Goal: Task Accomplishment & Management: Use online tool/utility

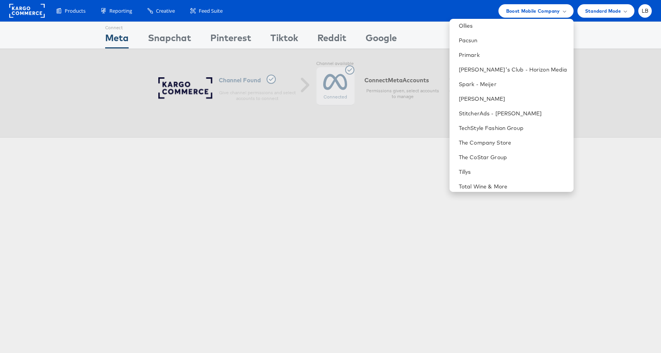
scroll to position [461, 0]
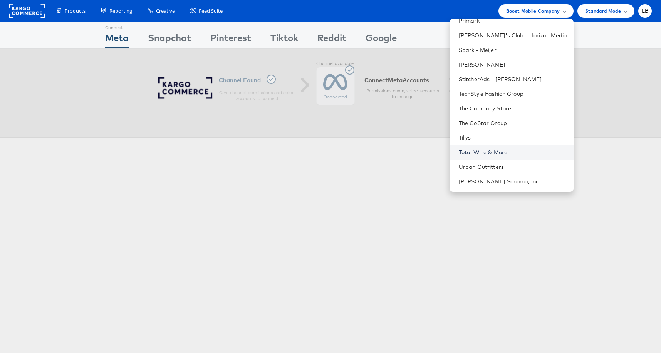
click at [504, 149] on link "Total Wine & More" at bounding box center [513, 153] width 109 height 8
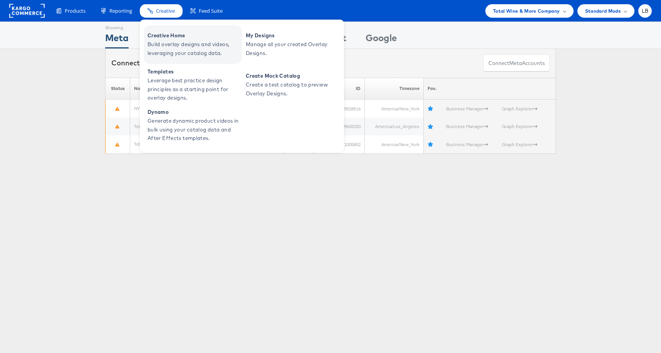
click at [165, 33] on span "Creative Home" at bounding box center [193, 35] width 92 height 9
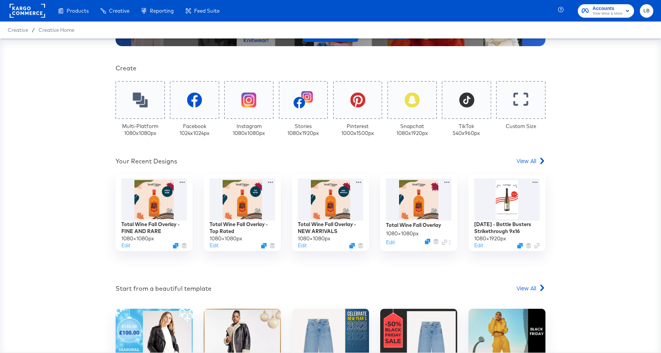
scroll to position [151, 0]
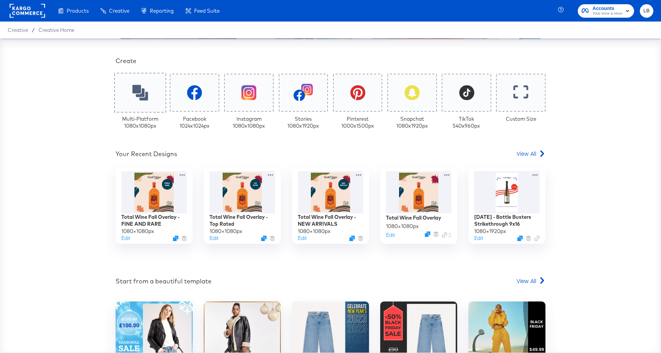
click at [153, 89] on div at bounding box center [140, 93] width 52 height 40
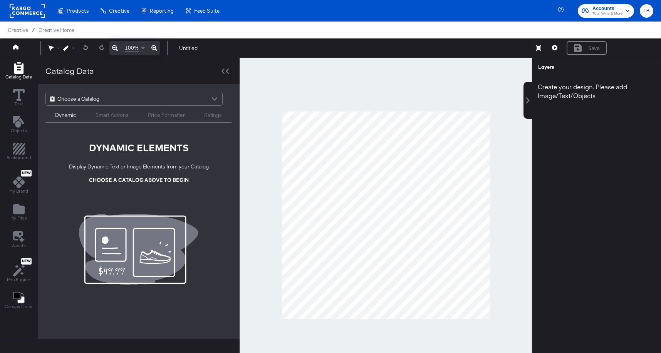
click at [193, 101] on div "Choose a Catalog" at bounding box center [134, 98] width 176 height 13
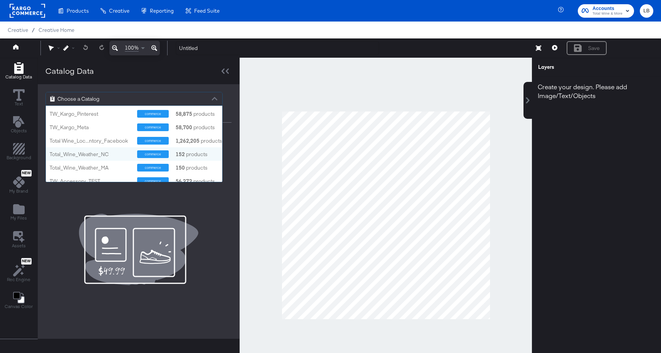
scroll to position [133, 0]
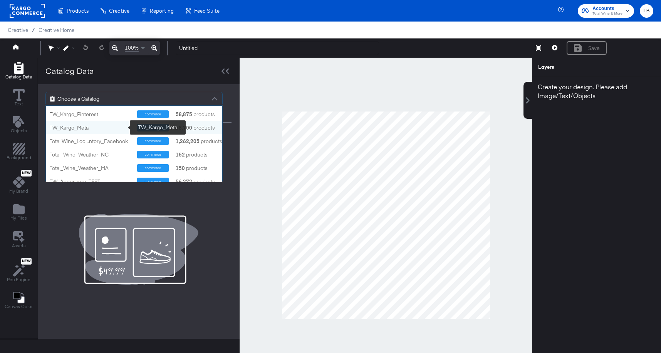
click at [104, 128] on div "TW_Kargo_Meta" at bounding box center [91, 127] width 82 height 7
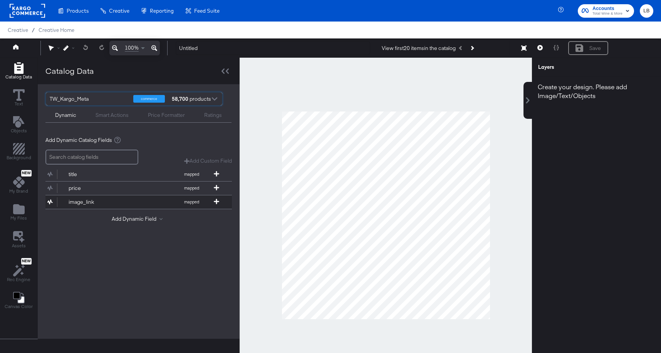
click at [83, 203] on div "image_link" at bounding box center [97, 202] width 56 height 7
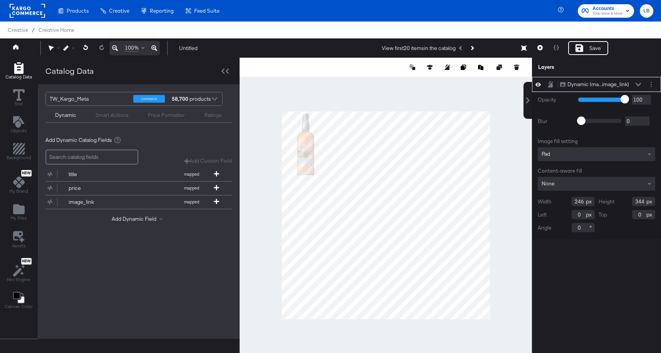
type input "676"
type input "649"
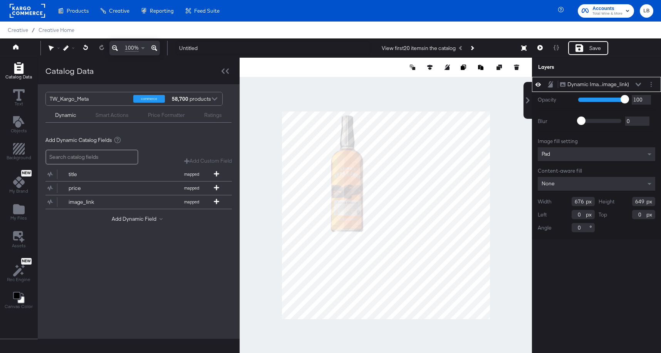
type input "795"
type input "764"
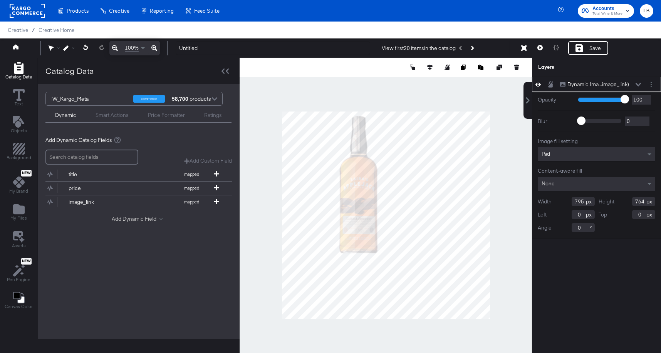
click at [157, 220] on button "Add Dynamic Field" at bounding box center [139, 219] width 54 height 7
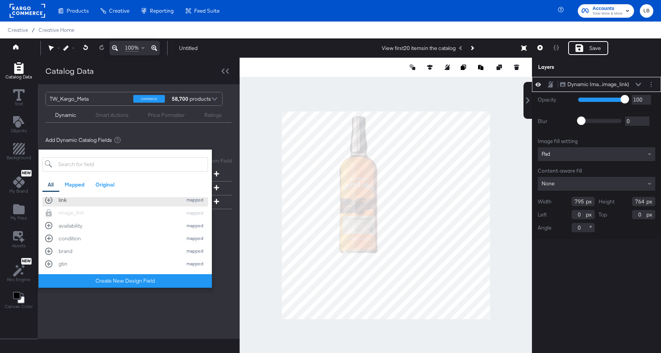
scroll to position [56, 0]
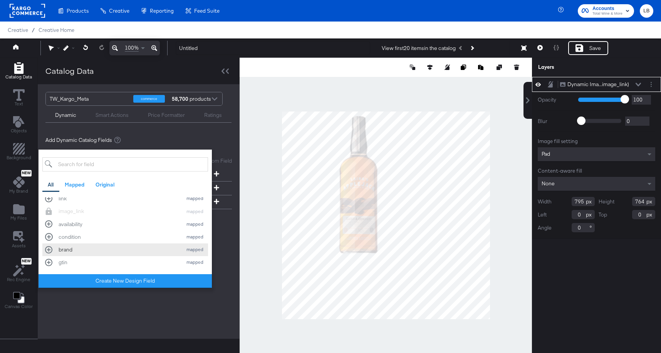
click at [85, 251] on div "brand" at bounding box center [119, 249] width 120 height 7
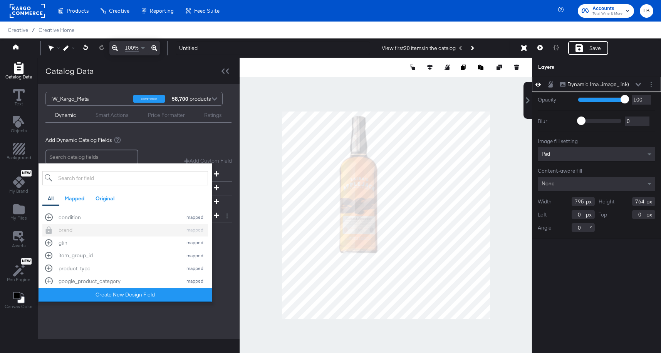
scroll to position [90, 0]
click at [112, 265] on div "product_type" at bounding box center [119, 268] width 120 height 7
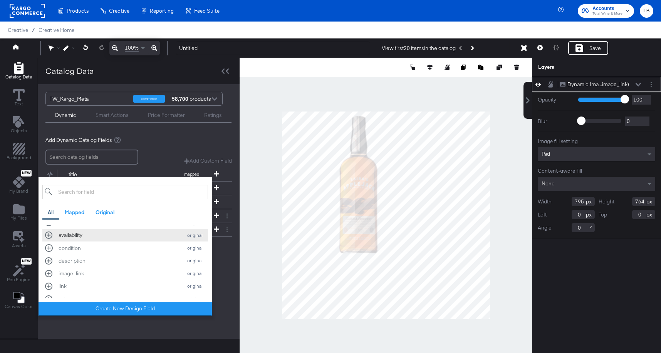
scroll to position [201, 0]
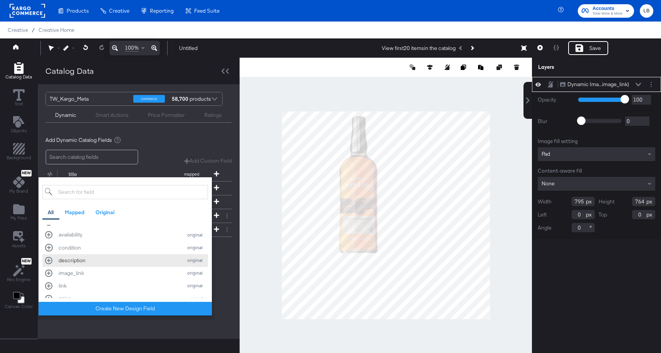
click at [108, 262] on div "description" at bounding box center [119, 260] width 120 height 7
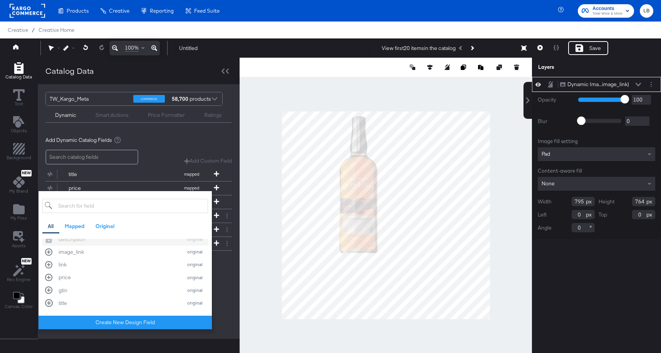
scroll to position [237, 0]
click at [95, 272] on button "price original" at bounding box center [125, 277] width 166 height 13
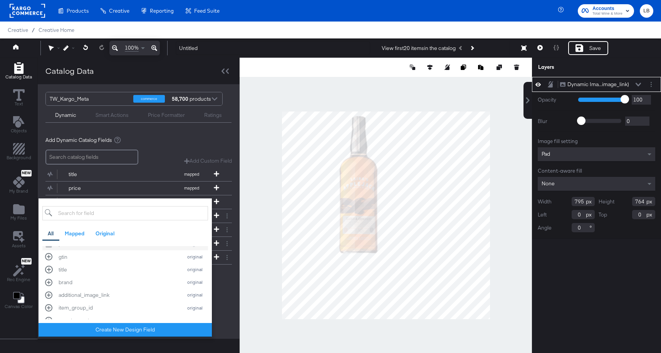
scroll to position [280, 0]
click at [92, 267] on div "title" at bounding box center [119, 266] width 120 height 7
click at [88, 280] on div "brand" at bounding box center [119, 279] width 120 height 7
click at [99, 300] on div "product_type" at bounding box center [119, 300] width 120 height 7
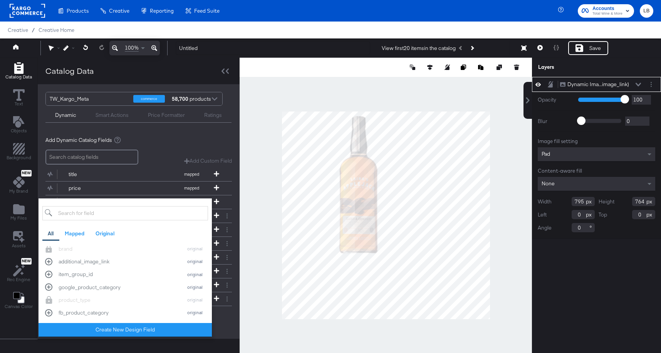
click at [221, 323] on div "Add Dynamic Catalog Fields Add Custom Field Create a custom field based on an e…" at bounding box center [138, 230] width 186 height 199
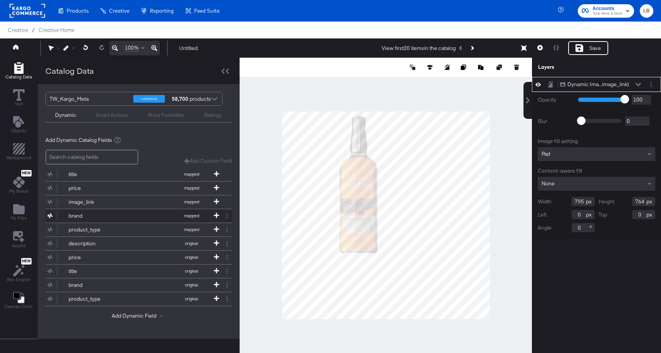
click at [143, 216] on button "brand mapped" at bounding box center [133, 215] width 177 height 13
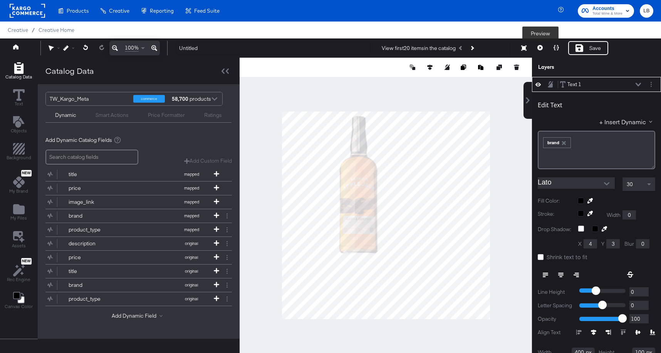
click at [539, 47] on icon at bounding box center [539, 47] width 5 height 5
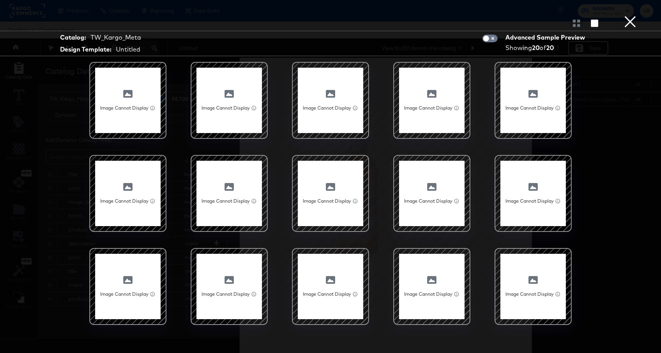
click at [631, 15] on button "×" at bounding box center [629, 7] width 15 height 15
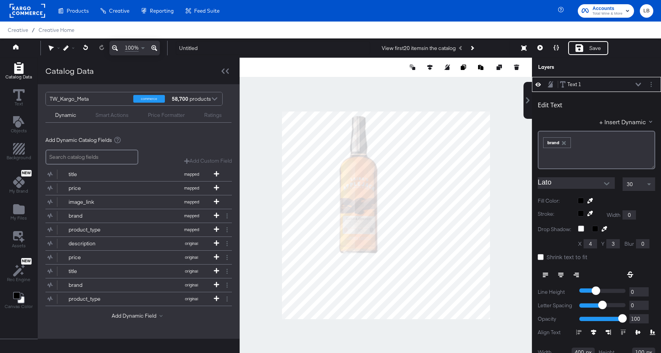
scroll to position [8, 0]
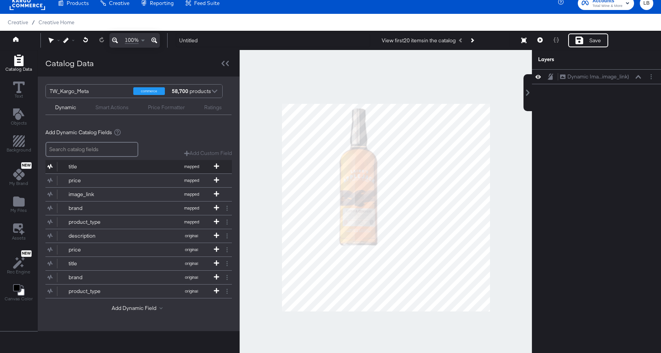
click at [147, 167] on button "title mapped" at bounding box center [133, 166] width 177 height 13
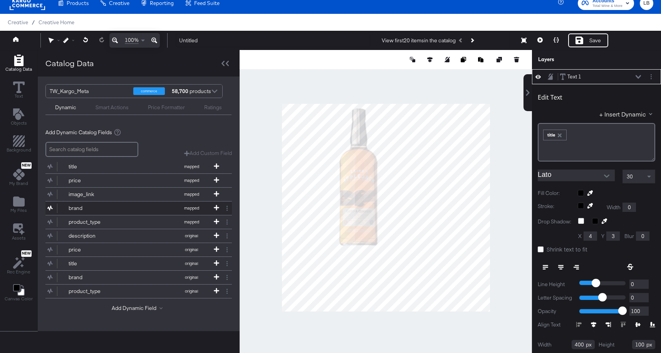
click at [134, 204] on button "brand mapped" at bounding box center [133, 208] width 177 height 13
click at [128, 217] on button "product_type mapped" at bounding box center [133, 222] width 177 height 13
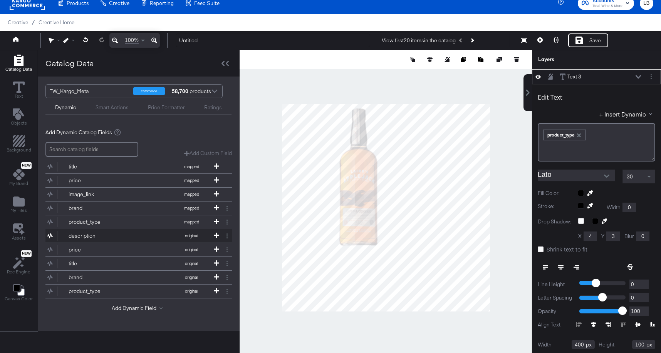
click at [131, 233] on button "description original" at bounding box center [133, 235] width 177 height 13
click at [132, 249] on button "price original" at bounding box center [133, 249] width 177 height 13
click at [512, 132] on div at bounding box center [385, 207] width 292 height 315
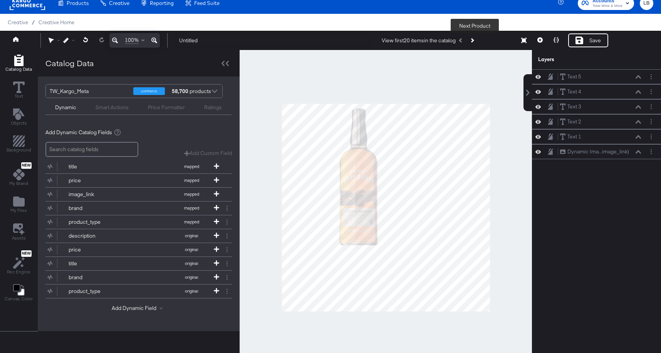
click at [477, 42] on button "Next Product" at bounding box center [471, 40] width 11 height 14
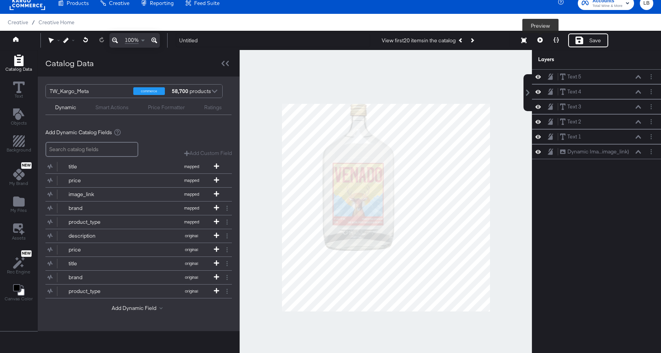
click at [542, 39] on icon at bounding box center [539, 39] width 5 height 5
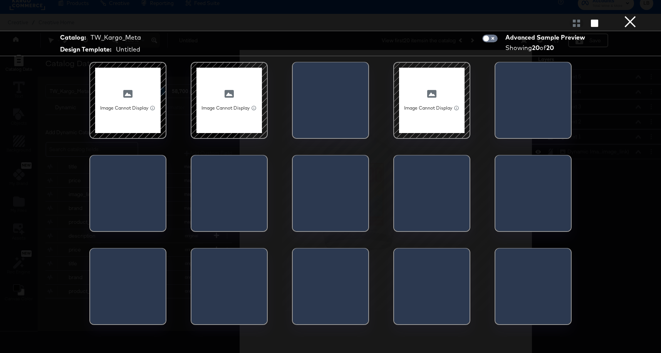
click at [629, 15] on button "×" at bounding box center [629, 7] width 15 height 15
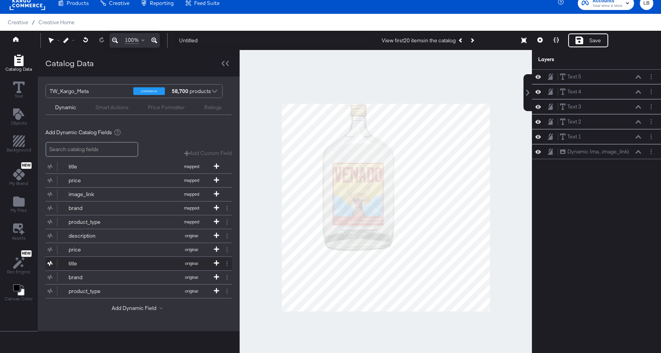
click at [116, 265] on div "title" at bounding box center [97, 263] width 56 height 7
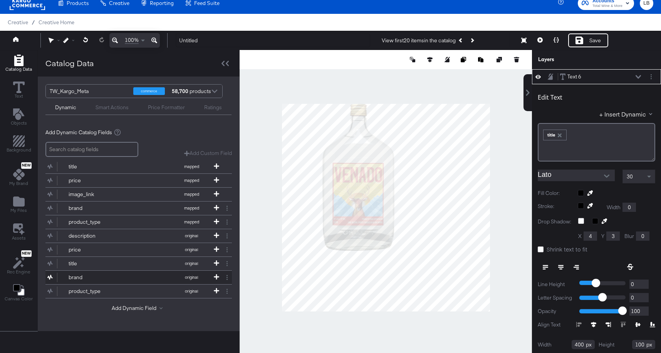
click at [111, 275] on div "brand" at bounding box center [97, 277] width 56 height 7
click at [110, 288] on div "product_type" at bounding box center [97, 291] width 56 height 7
click at [212, 93] on div at bounding box center [215, 91] width 12 height 13
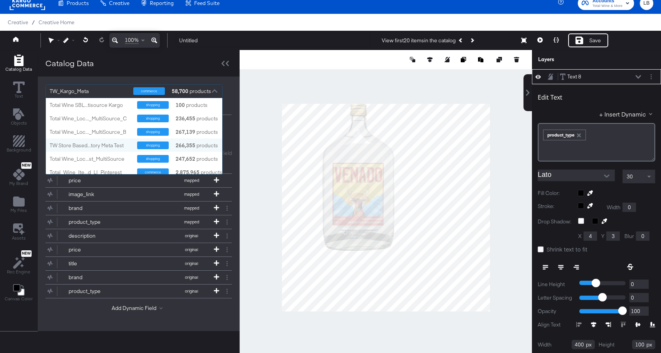
scroll to position [0, 0]
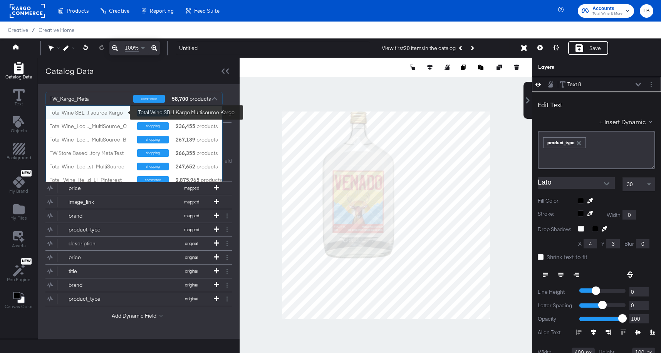
click at [106, 116] on div "Total Wine SBL...tisource Kargo" at bounding box center [91, 112] width 82 height 7
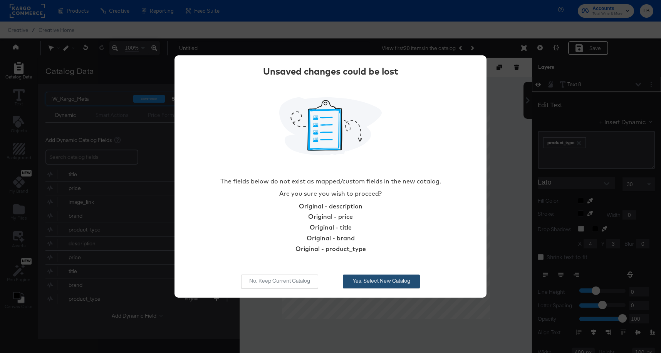
click at [367, 283] on button "Yes, Select New Catalog" at bounding box center [381, 282] width 77 height 14
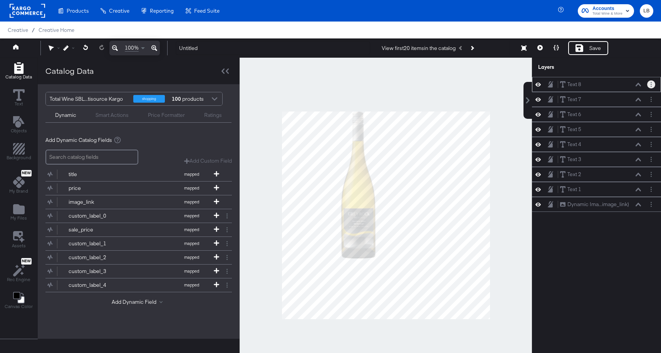
click at [651, 85] on icon "Layer Options" at bounding box center [650, 84] width 1 height 5
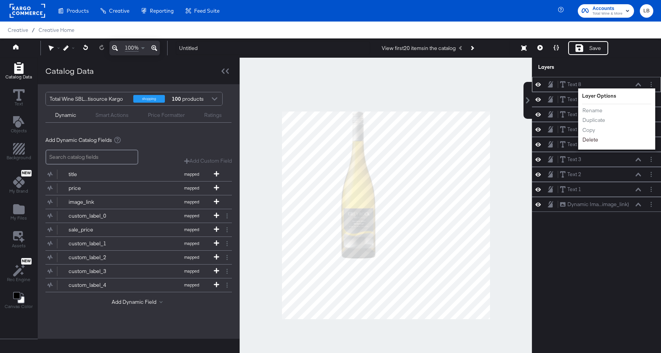
click at [587, 138] on button "Delete" at bounding box center [590, 140] width 17 height 8
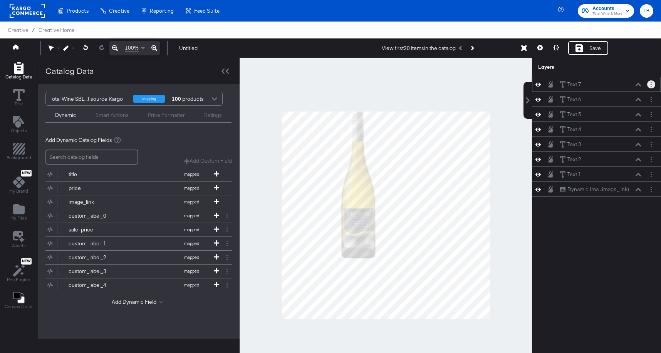
click at [649, 84] on button "Layer Options" at bounding box center [651, 84] width 8 height 8
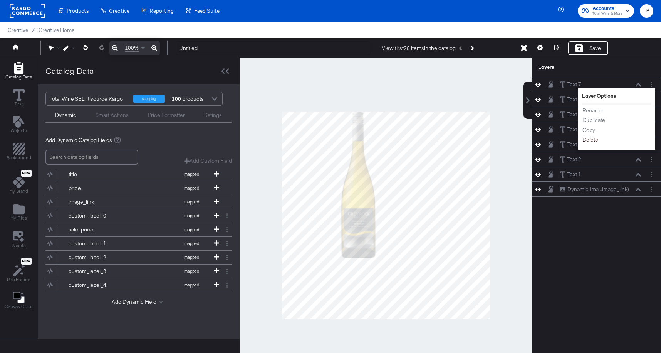
click at [594, 139] on button "Delete" at bounding box center [590, 140] width 17 height 8
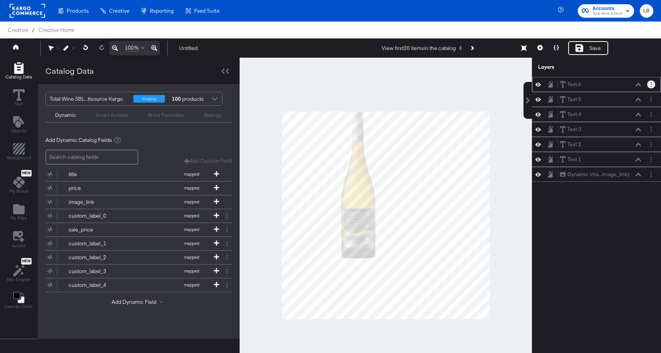
click at [650, 85] on icon "Layer Options" at bounding box center [650, 84] width 1 height 5
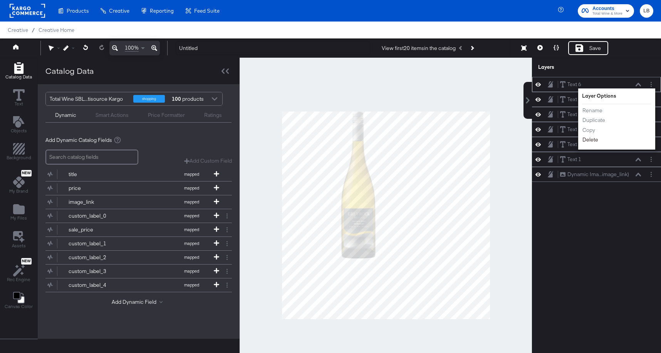
click at [596, 141] on button "Delete" at bounding box center [590, 140] width 17 height 8
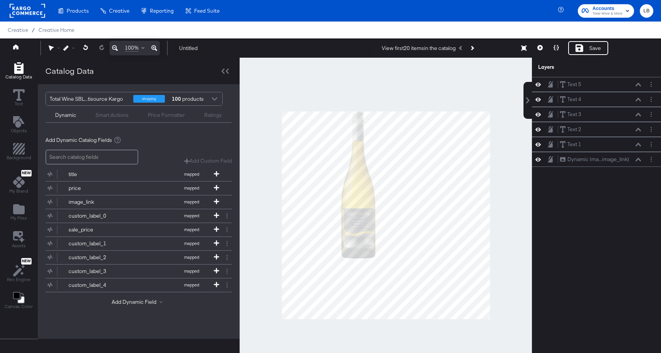
click at [318, 162] on div at bounding box center [385, 215] width 292 height 315
click at [652, 84] on button "Layer Options" at bounding box center [651, 84] width 8 height 8
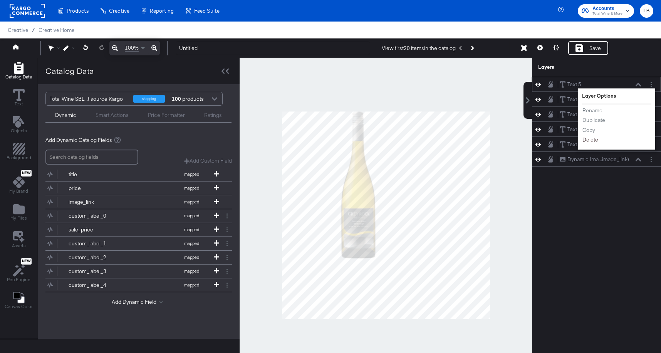
click at [592, 139] on button "Delete" at bounding box center [590, 140] width 17 height 8
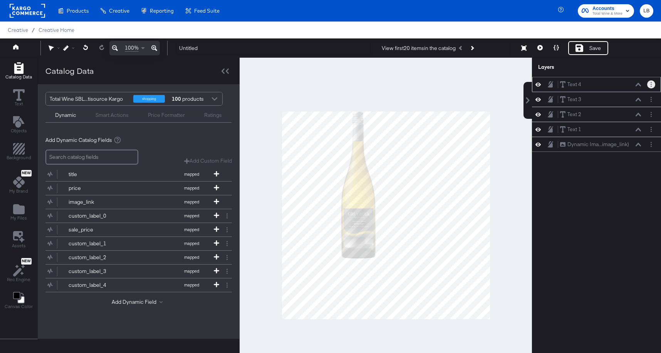
click at [652, 84] on button "Layer Options" at bounding box center [651, 84] width 8 height 8
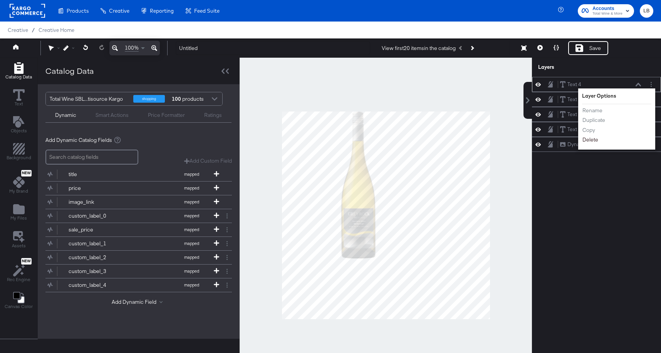
click at [591, 140] on button "Delete" at bounding box center [590, 140] width 17 height 8
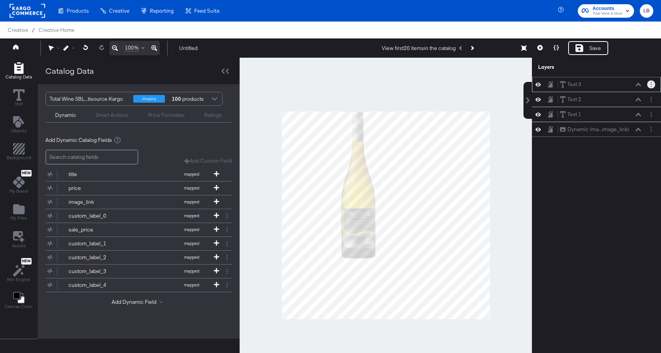
click at [650, 84] on icon "Layer Options" at bounding box center [650, 84] width 1 height 5
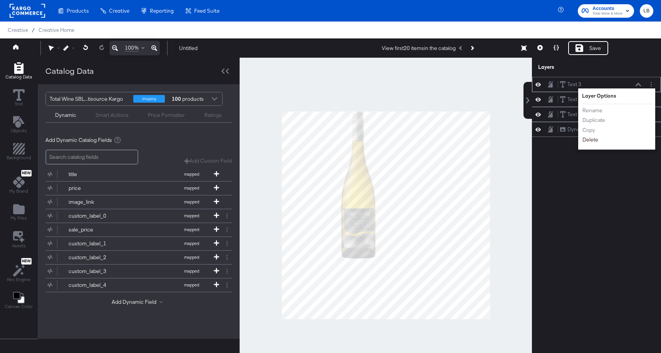
click at [590, 140] on button "Delete" at bounding box center [590, 140] width 17 height 8
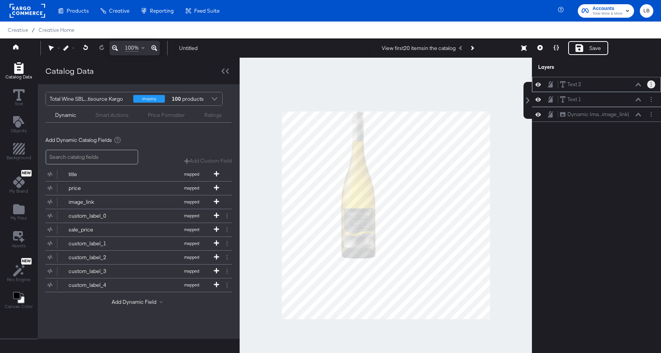
click at [649, 84] on button "Layer Options" at bounding box center [651, 84] width 8 height 8
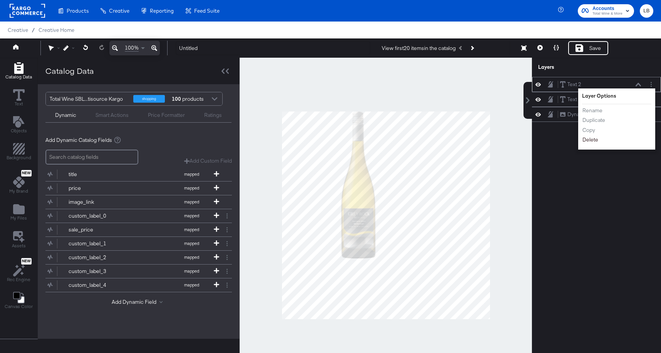
click at [592, 139] on button "Delete" at bounding box center [590, 140] width 17 height 8
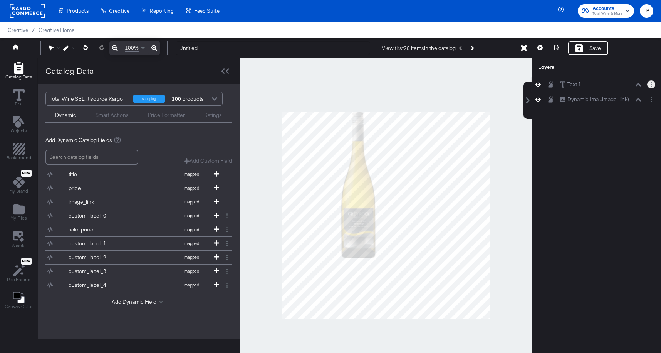
click at [651, 83] on circle "Layer Options" at bounding box center [650, 82] width 1 height 1
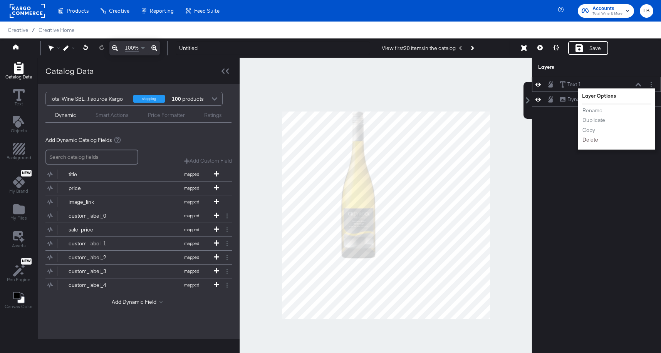
click at [588, 139] on button "Delete" at bounding box center [590, 140] width 17 height 8
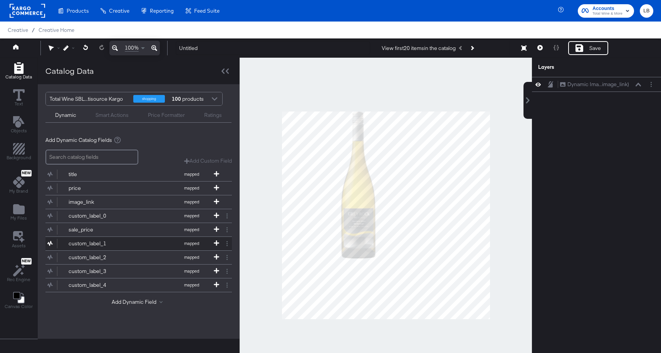
click at [115, 243] on div "custom_label_1" at bounding box center [97, 243] width 56 height 7
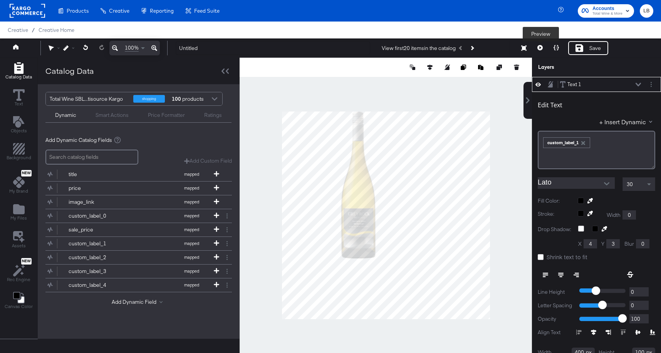
click at [540, 47] on icon at bounding box center [539, 47] width 5 height 5
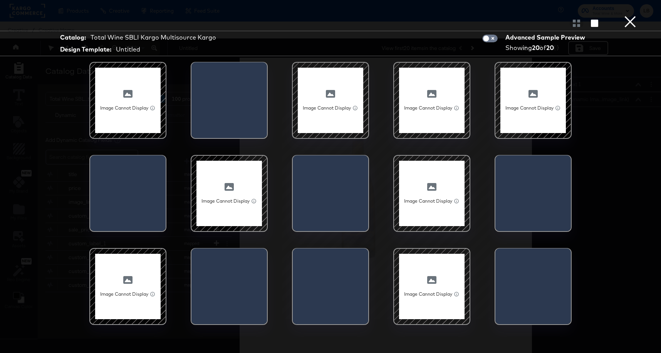
click at [629, 15] on button "×" at bounding box center [629, 7] width 15 height 15
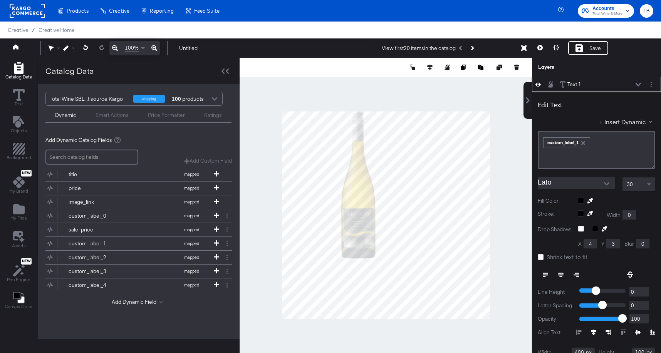
scroll to position [8, 0]
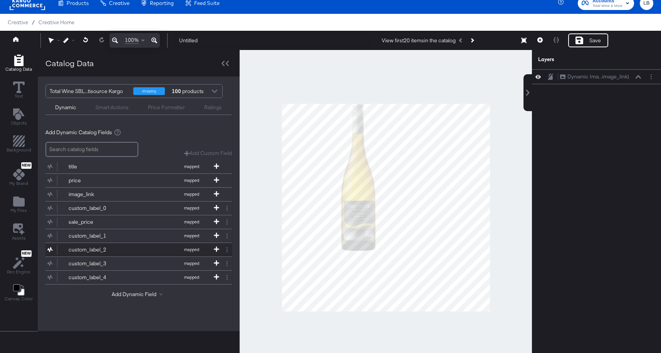
click at [116, 250] on div "custom_label_2" at bounding box center [97, 249] width 56 height 7
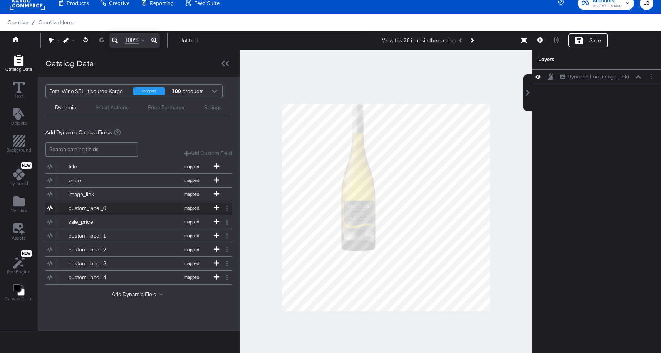
click at [114, 204] on button "custom_label_0 mapped" at bounding box center [133, 208] width 177 height 13
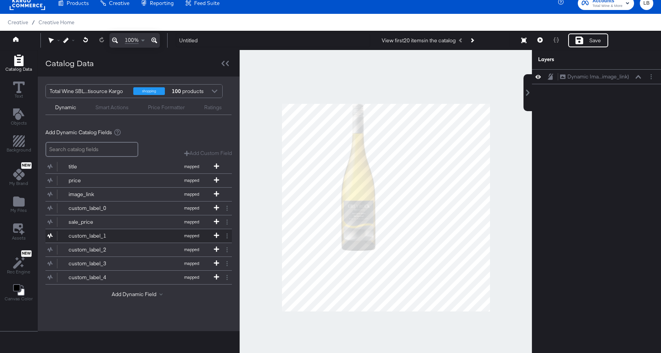
click at [114, 235] on div "custom_label_1" at bounding box center [97, 236] width 56 height 7
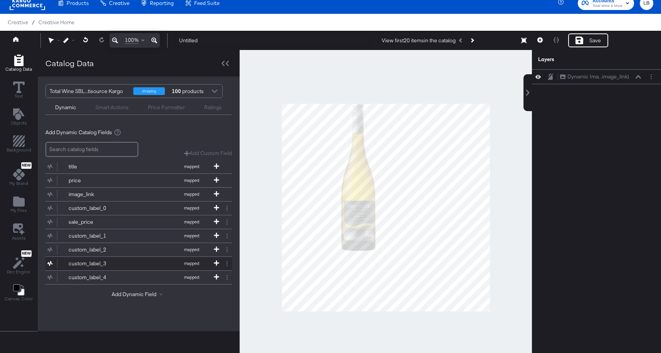
click at [134, 261] on button "custom_label_3 mapped" at bounding box center [133, 263] width 177 height 13
click at [163, 273] on button "custom_label_4 mapped" at bounding box center [133, 277] width 177 height 13
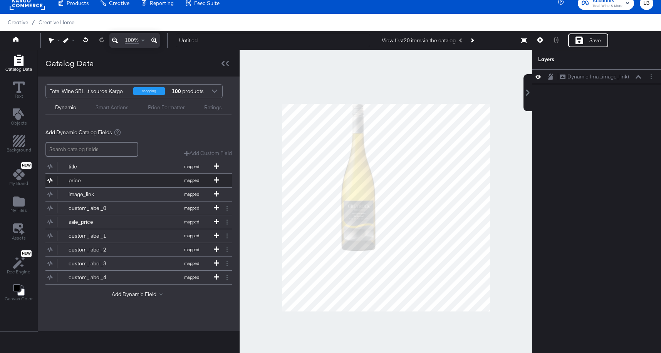
click at [124, 178] on button "price mapped" at bounding box center [133, 180] width 177 height 13
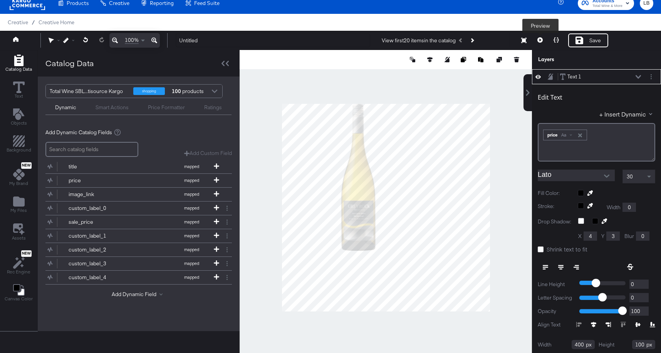
click at [541, 41] on icon at bounding box center [539, 39] width 5 height 5
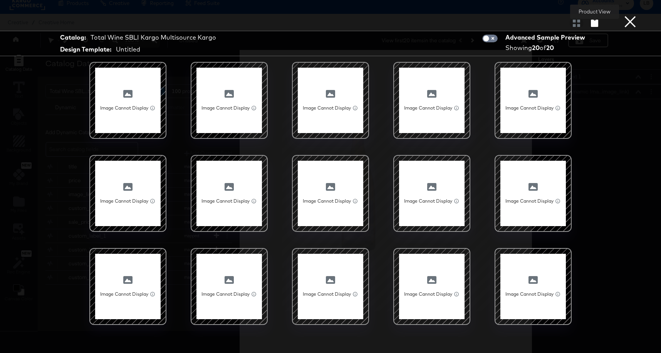
click at [594, 20] on icon "button" at bounding box center [594, 23] width 7 height 7
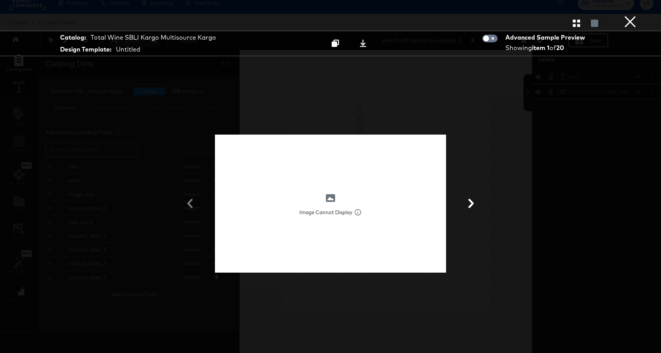
click at [634, 15] on button "×" at bounding box center [629, 7] width 15 height 15
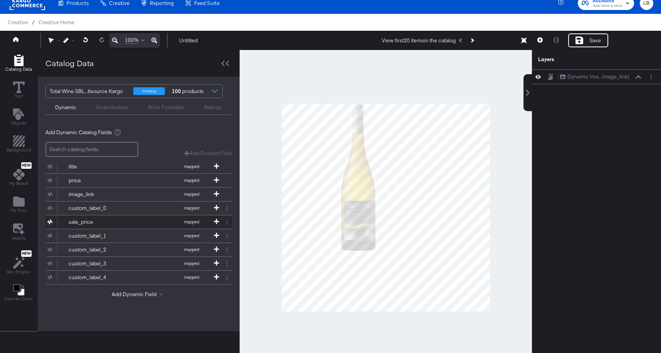
click at [91, 226] on button "sale_price mapped" at bounding box center [133, 222] width 177 height 13
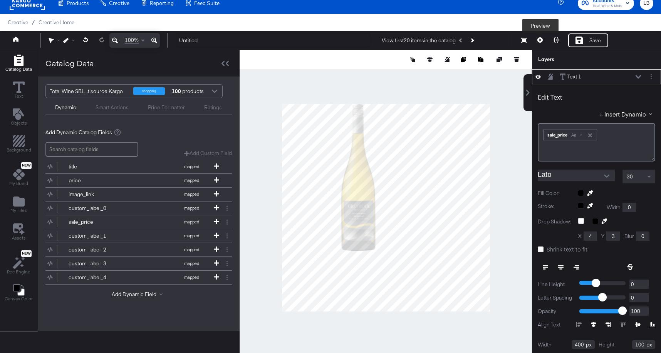
click at [542, 38] on icon at bounding box center [539, 39] width 5 height 5
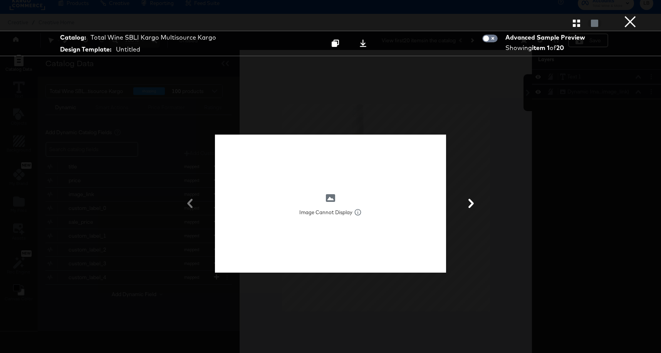
click at [636, 15] on button "×" at bounding box center [629, 7] width 15 height 15
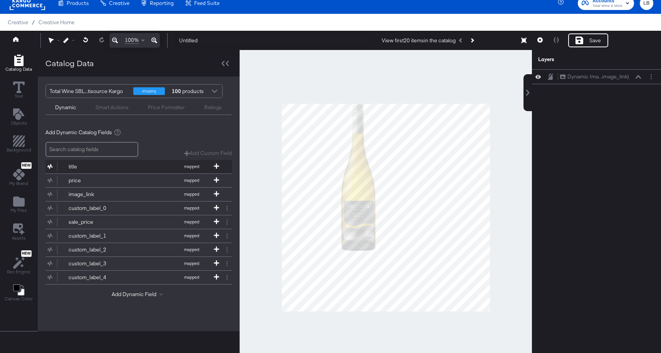
click at [95, 167] on div "title" at bounding box center [97, 166] width 56 height 7
click at [214, 92] on div at bounding box center [215, 91] width 12 height 13
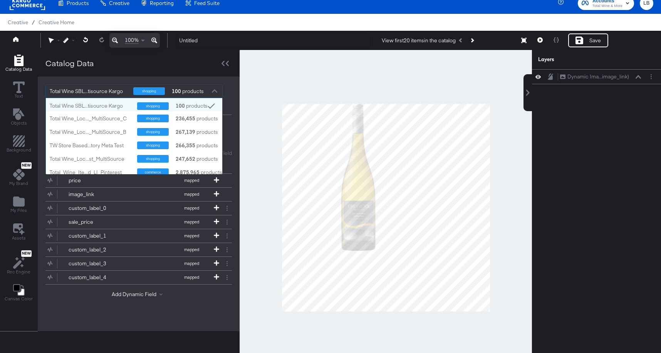
scroll to position [76, 176]
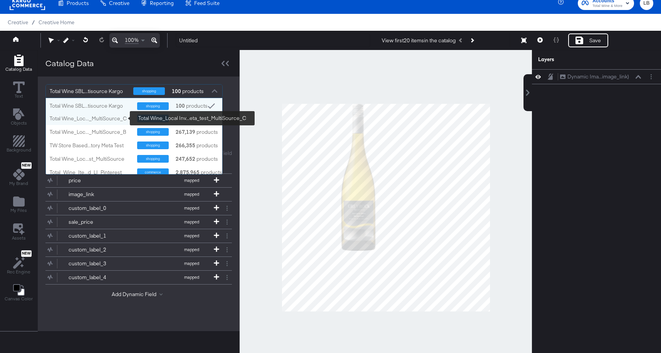
click at [117, 116] on div "Total Wine_Loc..._MultiSource_C" at bounding box center [91, 118] width 82 height 7
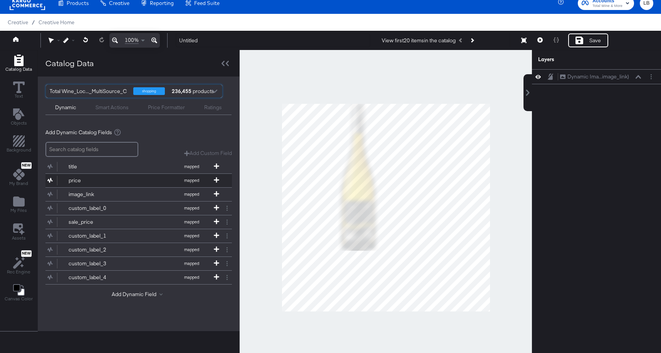
click at [108, 180] on div "price" at bounding box center [97, 180] width 56 height 7
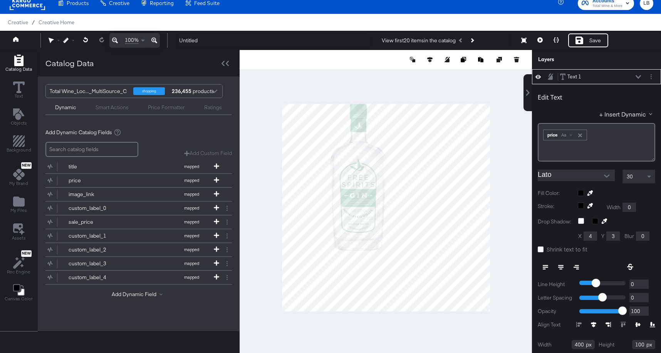
type input "564"
type input "270"
click at [651, 174] on span at bounding box center [650, 176] width 10 height 13
click at [649, 177] on span at bounding box center [649, 177] width 4 height 2
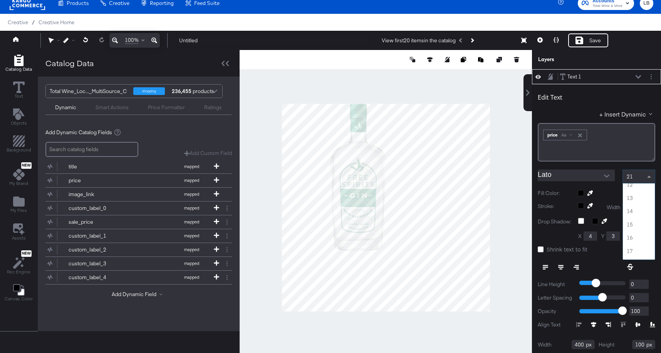
scroll to position [150, 0]
click at [210, 90] on div at bounding box center [215, 91] width 12 height 13
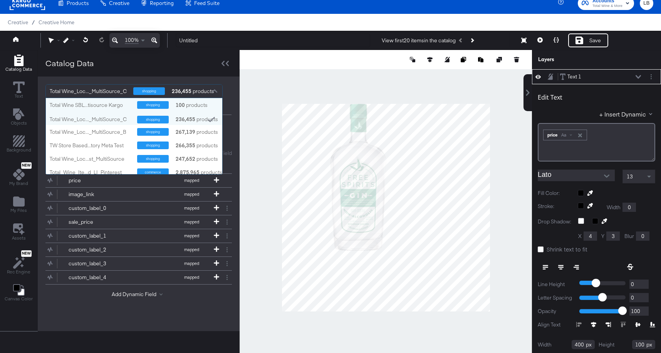
scroll to position [76, 176]
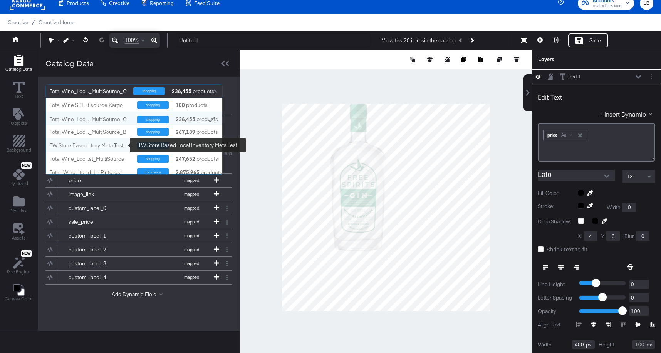
click at [117, 147] on div "TW Store Based...tory Meta Test" at bounding box center [91, 145] width 82 height 7
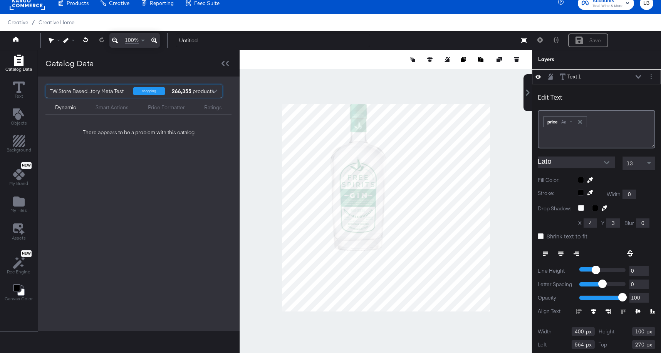
click at [209, 93] on div at bounding box center [215, 91] width 12 height 13
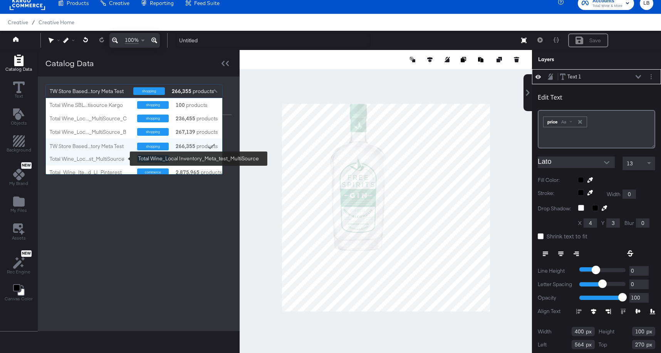
click at [103, 158] on div "Total Wine_Loc...st_MultiSource" at bounding box center [91, 159] width 82 height 7
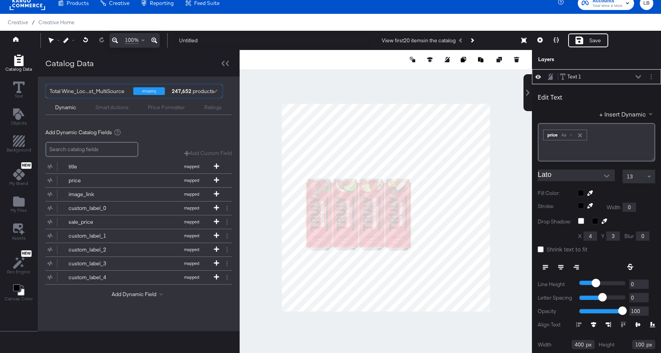
click at [214, 92] on div at bounding box center [215, 91] width 12 height 13
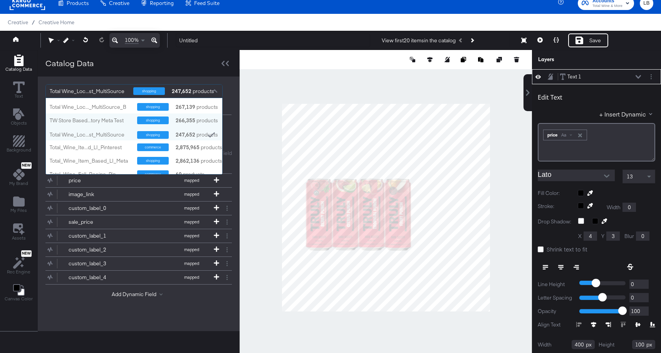
scroll to position [25, 0]
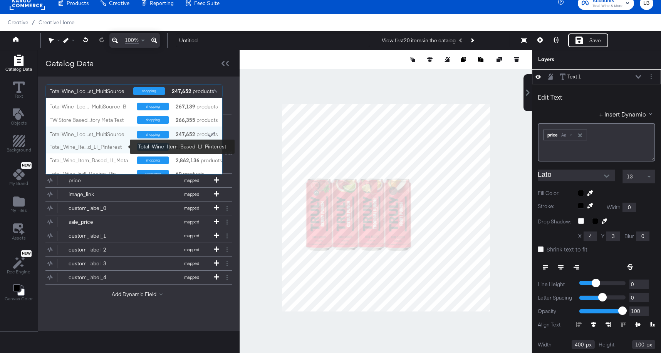
click at [117, 146] on div "Total_Wine_Ite...d_LI_Pinterest" at bounding box center [91, 147] width 82 height 7
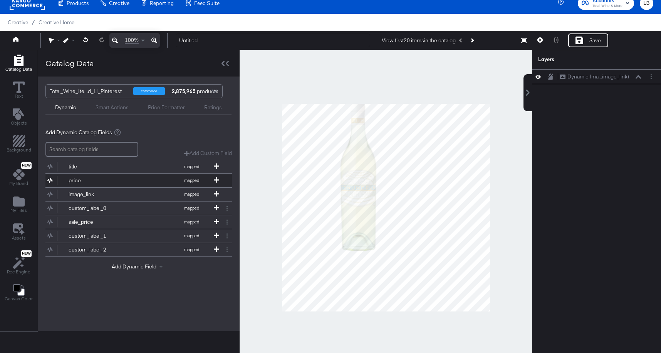
click at [150, 178] on button "price mapped" at bounding box center [133, 180] width 177 height 13
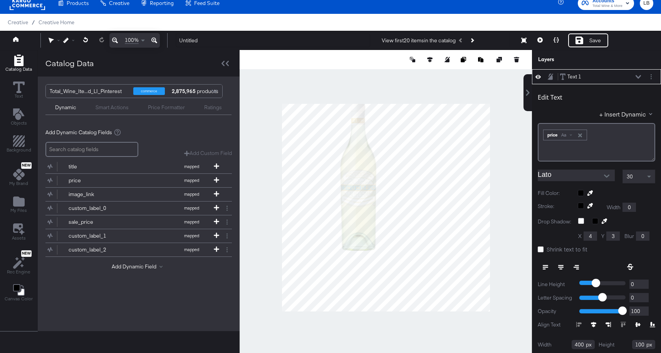
click at [583, 194] on div at bounding box center [616, 193] width 77 height 6
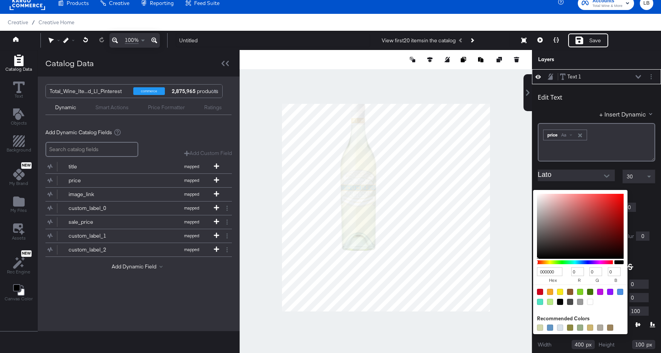
type input "E10101"
type input "225"
type input "1"
type input "EC0101"
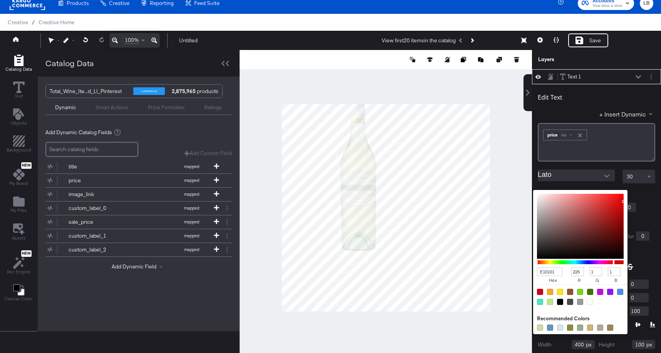
type input "236"
type input "FF0101"
type input "255"
type input "FF0000"
type input "0"
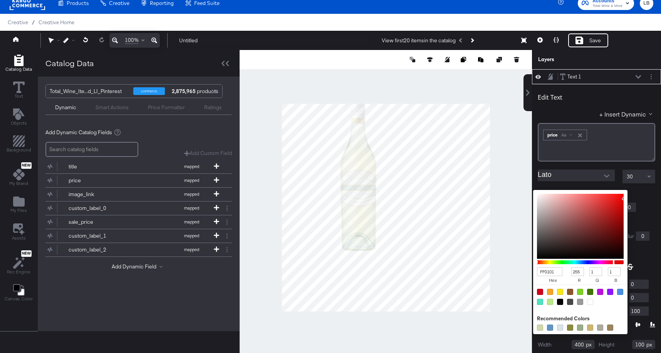
type input "0"
drag, startPoint x: 623, startPoint y: 202, endPoint x: 625, endPoint y: 189, distance: 13.2
click at [625, 189] on div "Edit Text + Insert Dynamic ﻿ ﻿ price Aa ﻿ Lato 30 Fill Color: FF0000 hex 255 r …" at bounding box center [596, 233] width 129 height 298
type input "DD2B2B"
type input "221"
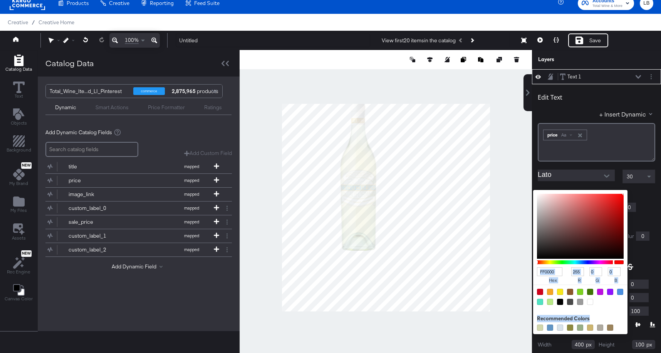
type input "43"
click at [606, 203] on div at bounding box center [580, 226] width 87 height 65
type input "FFFFFF"
type input "255"
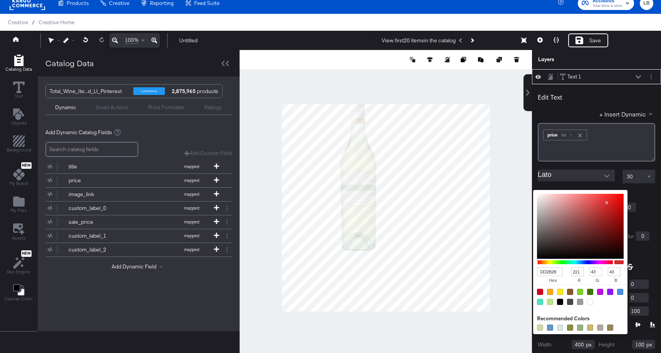
type input "255"
click at [486, 156] on div at bounding box center [385, 207] width 291 height 315
type input "EC1515"
type input "236"
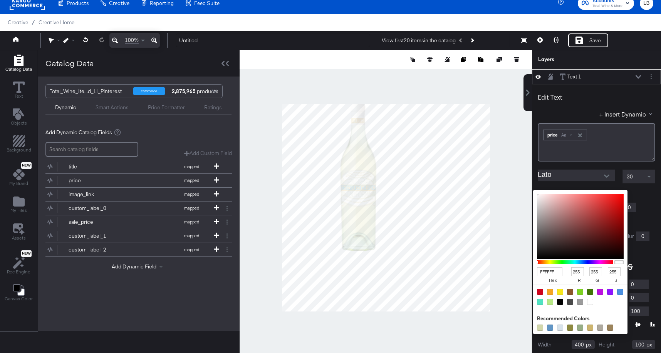
type input "21"
click at [616, 199] on div at bounding box center [580, 226] width 87 height 65
click at [645, 197] on div at bounding box center [596, 197] width 117 height 0
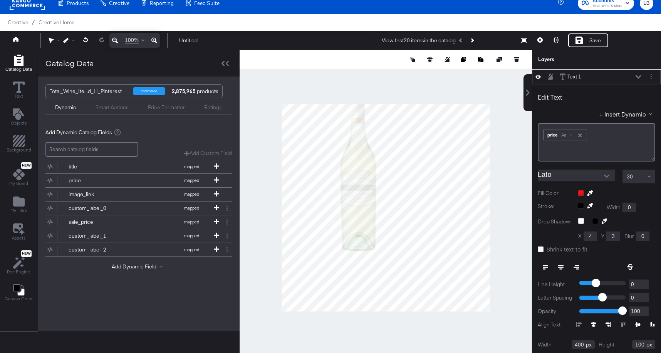
type input "88"
type input "206"
type input "951"
type input "238"
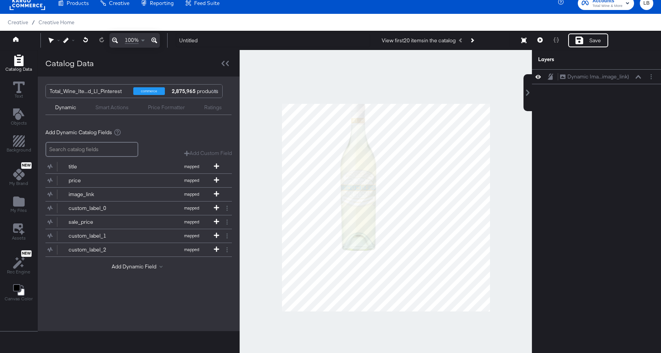
click at [194, 88] on div "2,875,965 products" at bounding box center [182, 91] width 23 height 13
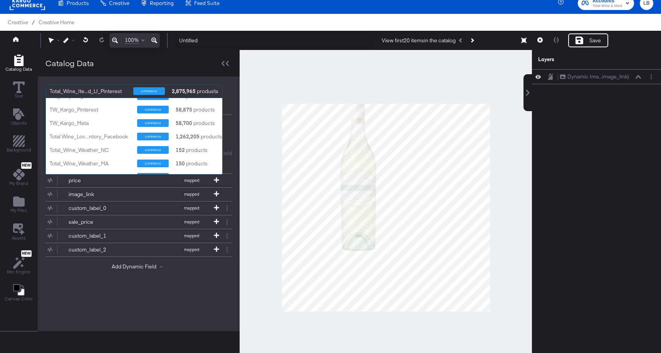
scroll to position [131, 0]
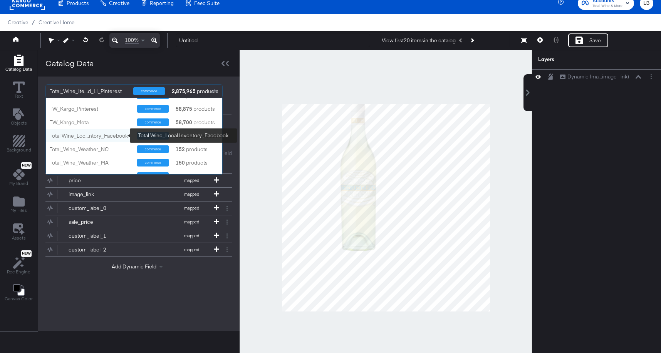
click at [104, 132] on div "Total Wine_Loc...ntory_Facebook" at bounding box center [91, 135] width 82 height 7
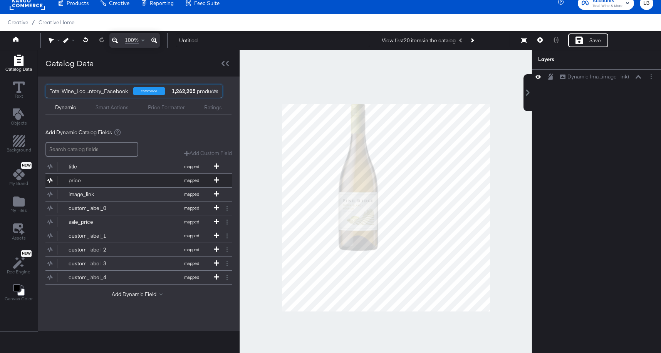
click at [98, 179] on div "price" at bounding box center [97, 180] width 56 height 7
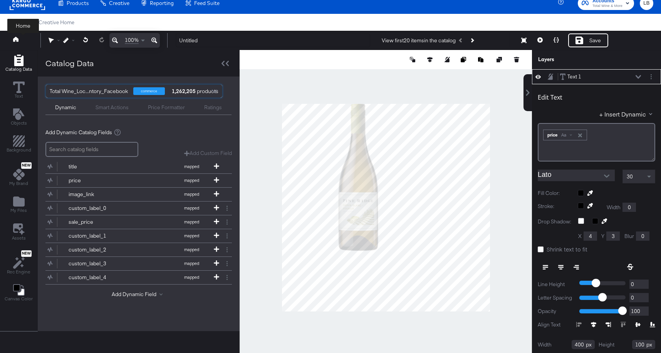
click at [18, 39] on icon at bounding box center [15, 39] width 5 height 5
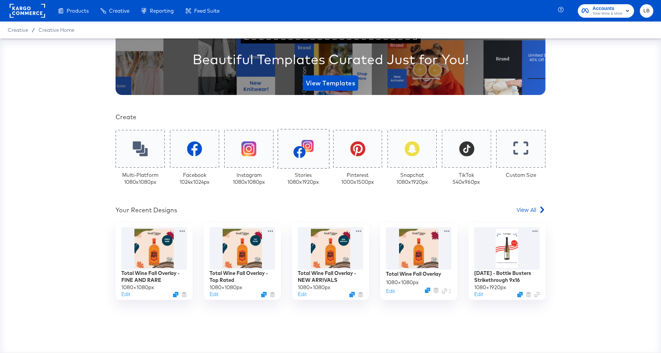
scroll to position [119, 0]
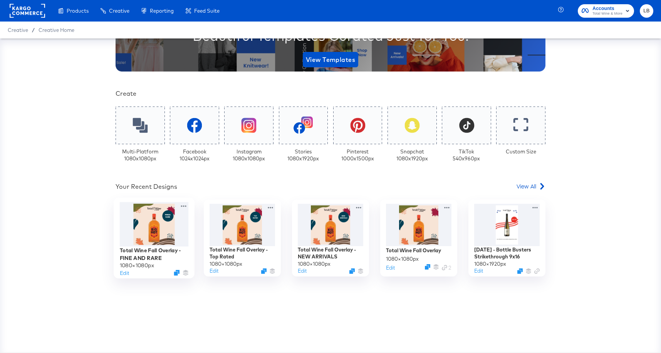
click at [172, 226] on div at bounding box center [154, 224] width 69 height 45
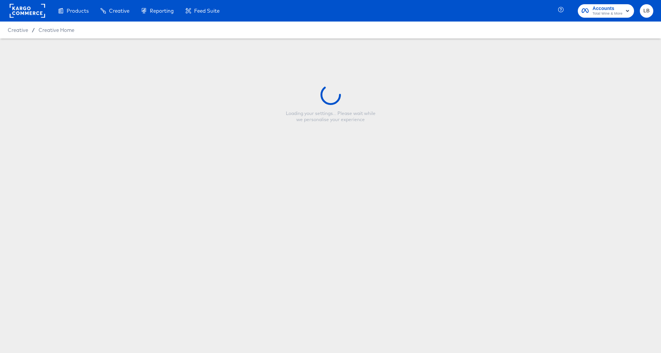
type input "Total Wine Fall Overlay - FINE AND RARE"
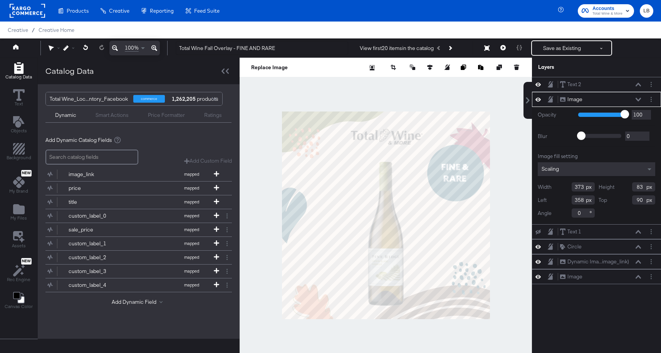
click at [213, 99] on div at bounding box center [215, 99] width 12 height 13
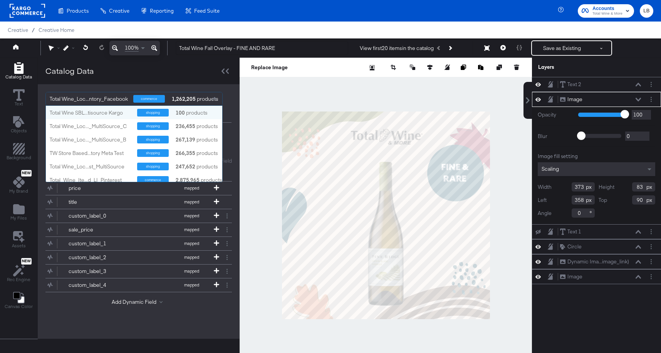
scroll to position [76, 176]
click at [237, 93] on div "Total Wine_Loc...ntory_Facebook commerce 1,262,205 products Total Wine SBL...ti…" at bounding box center [139, 107] width 202 height 46
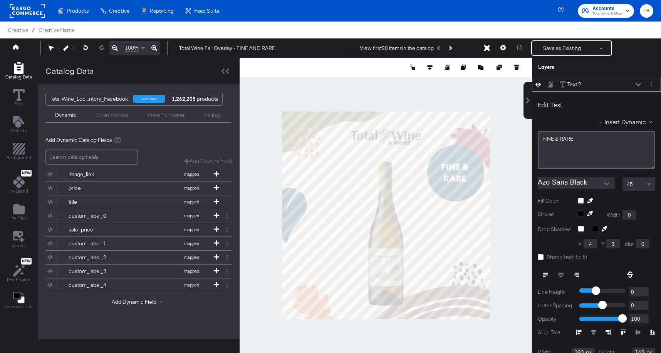
scroll to position [8, 0]
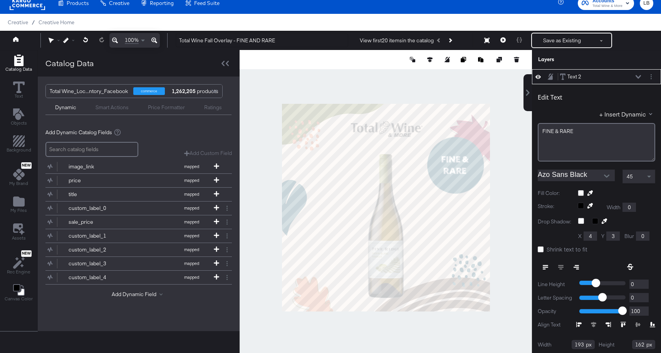
click at [639, 77] on icon at bounding box center [637, 76] width 5 height 3
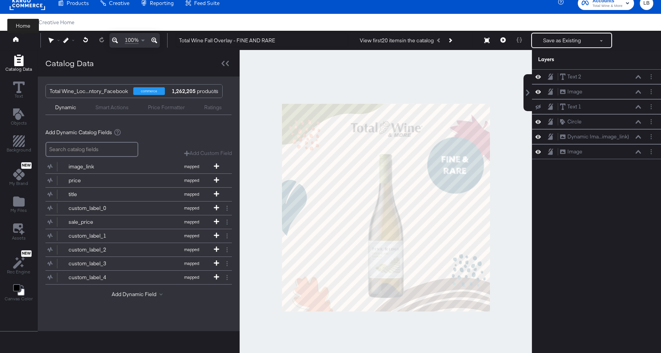
click at [17, 37] on icon at bounding box center [15, 39] width 5 height 5
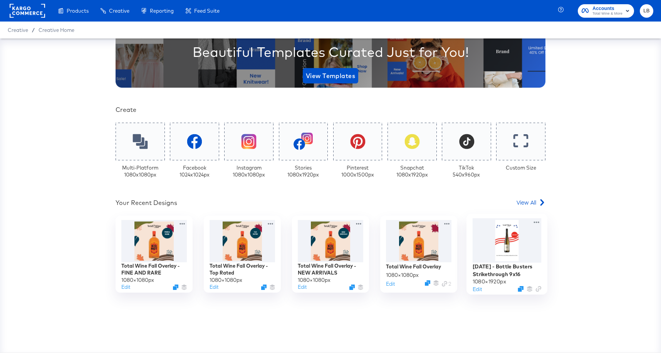
scroll to position [104, 0]
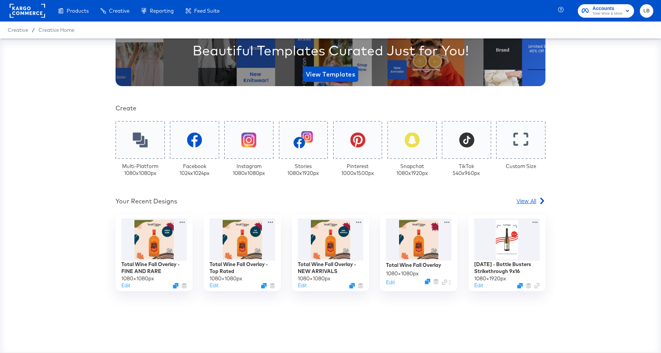
click at [528, 204] on span "View All" at bounding box center [526, 201] width 20 height 8
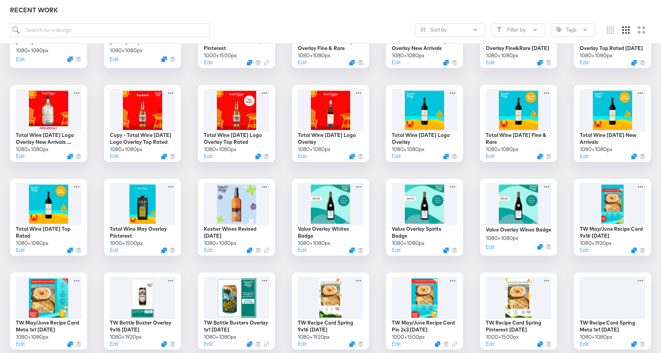
scroll to position [367, 0]
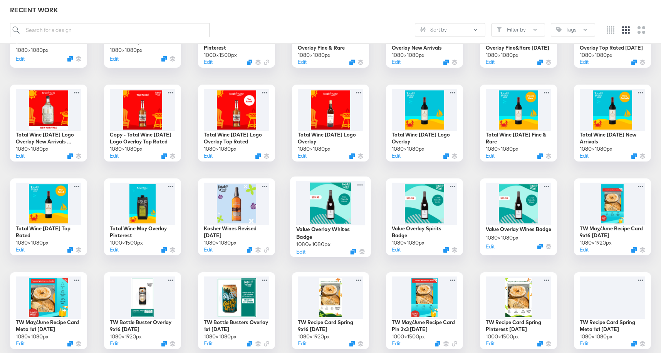
click at [340, 204] on div at bounding box center [330, 203] width 69 height 44
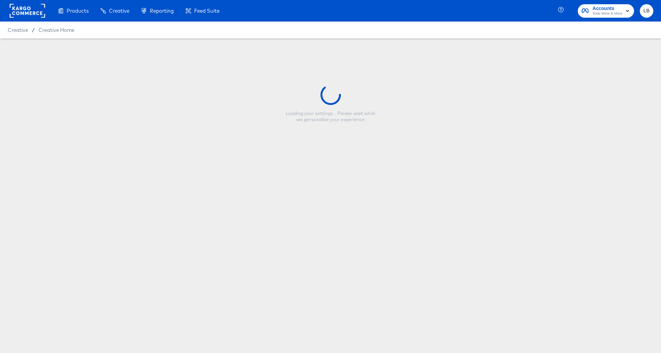
type input "Value Overlay Whites Badge"
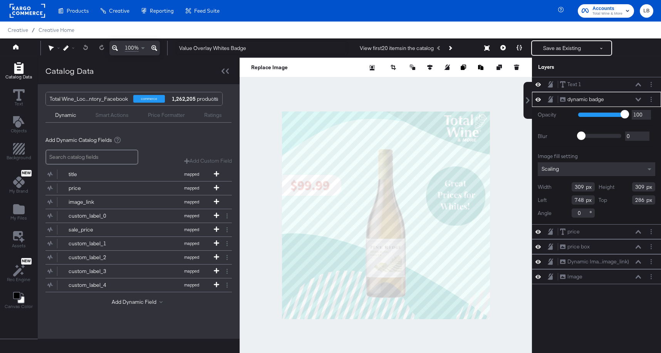
click at [215, 99] on div at bounding box center [215, 99] width 12 height 13
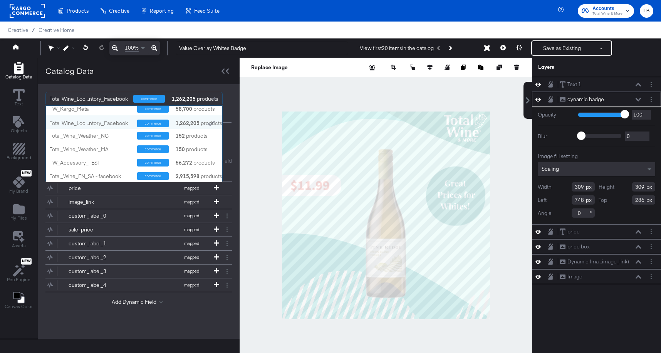
scroll to position [138, 0]
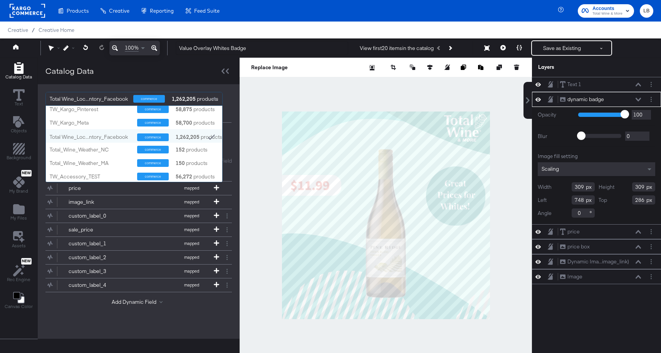
click at [368, 99] on div at bounding box center [385, 215] width 292 height 315
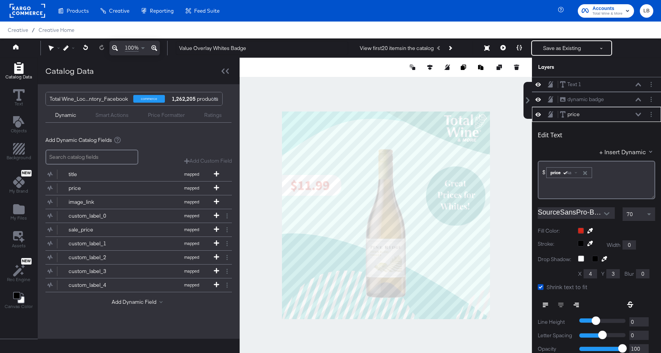
scroll to position [30, 0]
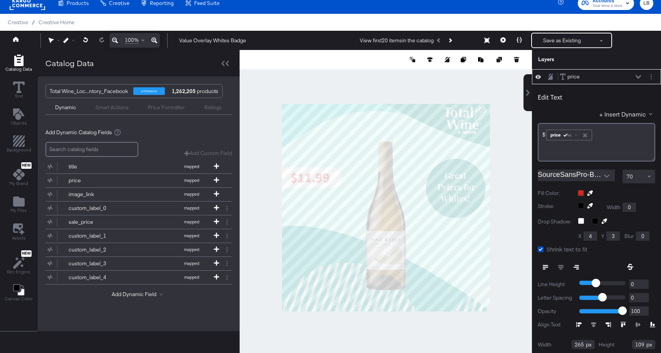
click at [405, 91] on div at bounding box center [385, 207] width 292 height 315
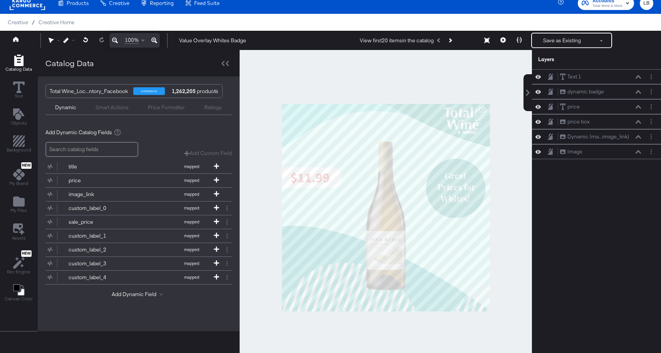
scroll to position [0, 0]
click at [17, 39] on icon at bounding box center [15, 39] width 5 height 5
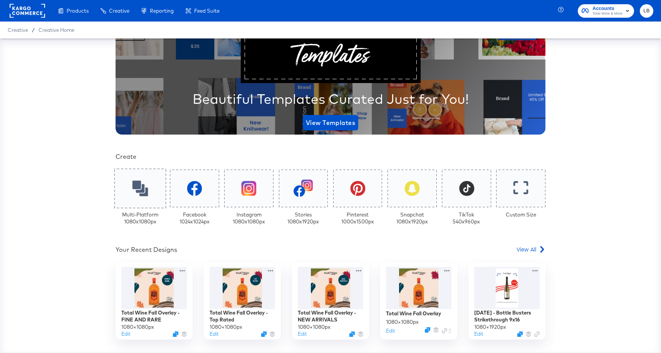
scroll to position [57, 0]
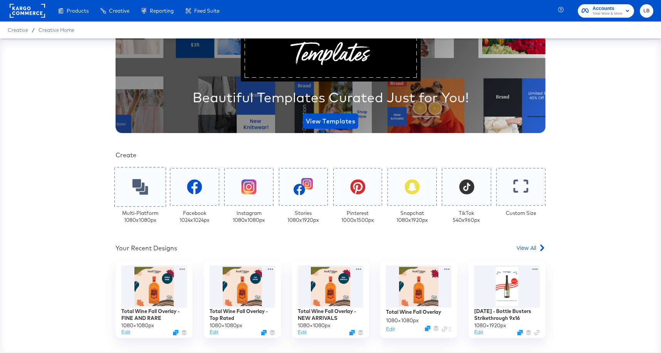
click at [147, 188] on icon at bounding box center [140, 187] width 16 height 16
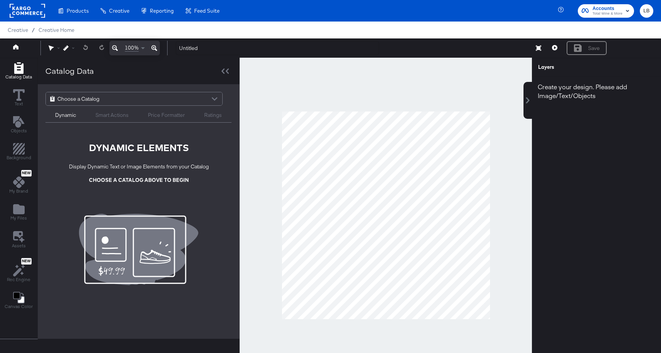
click at [211, 100] on div at bounding box center [215, 99] width 12 height 13
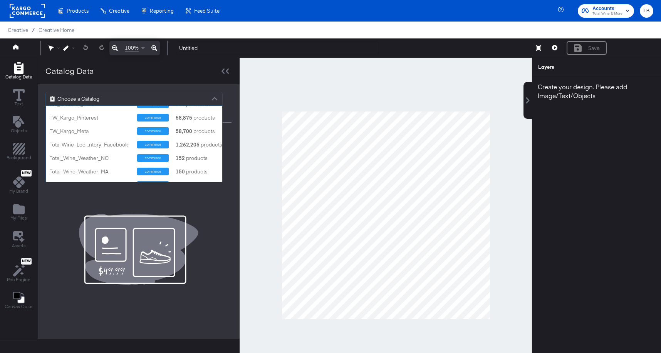
scroll to position [132, 0]
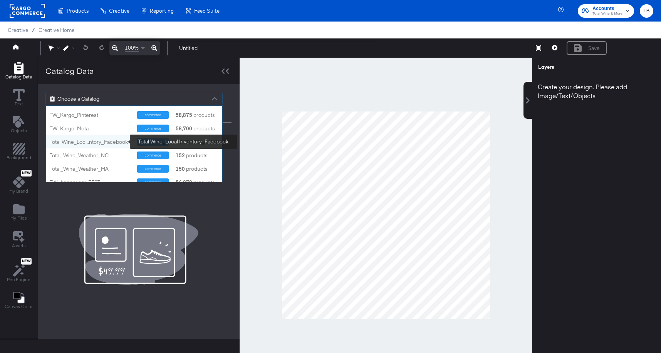
click at [122, 144] on div "Total Wine_Loc...ntory_Facebook" at bounding box center [91, 142] width 82 height 7
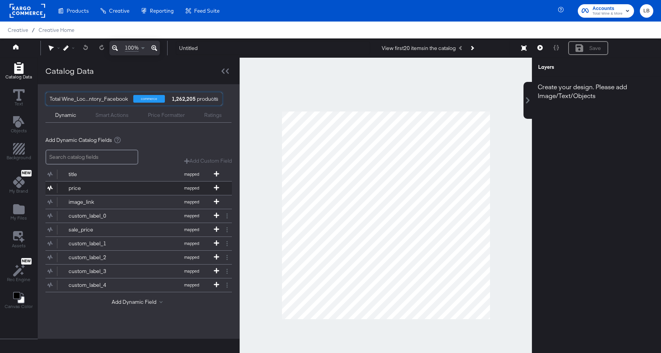
click at [101, 183] on button "price mapped" at bounding box center [133, 188] width 177 height 13
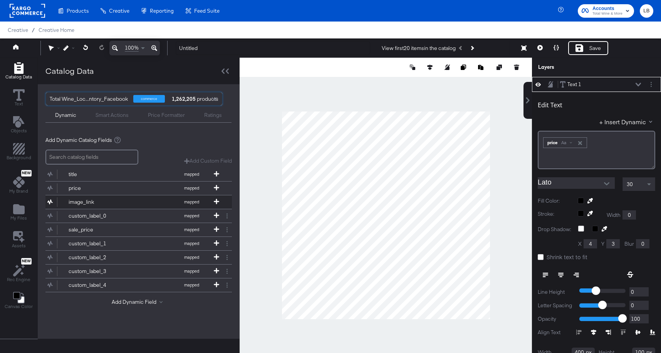
click at [106, 204] on div "image_link" at bounding box center [97, 202] width 56 height 7
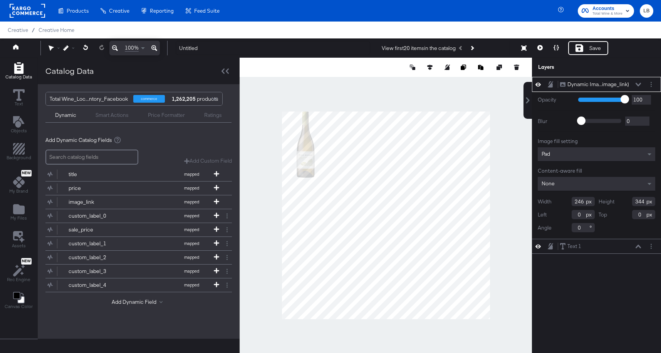
type input "458"
type input "354"
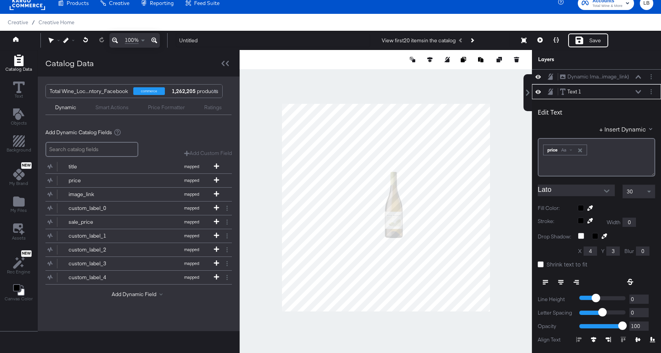
scroll to position [15, 0]
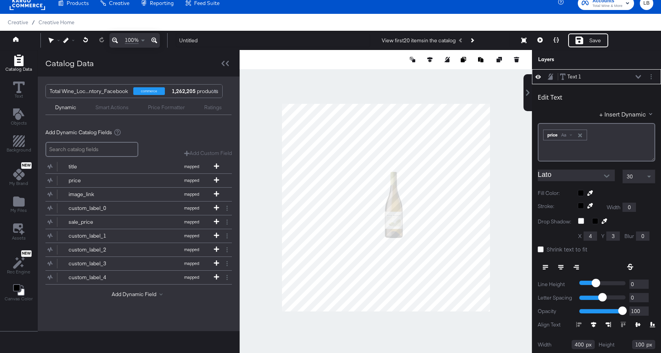
type input "818"
type input "205"
click at [540, 41] on icon at bounding box center [539, 39] width 5 height 5
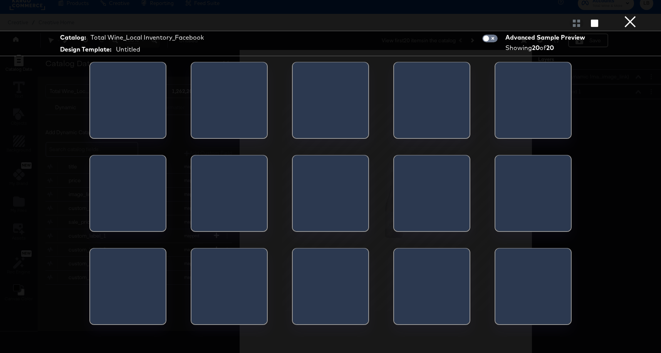
scroll to position [0, 0]
click at [631, 15] on button "×" at bounding box center [629, 7] width 15 height 15
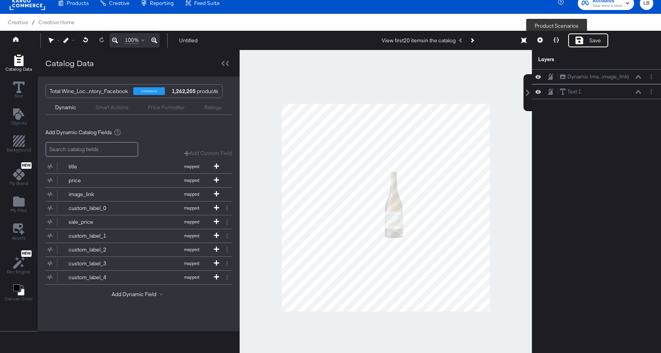
click at [558, 39] on icon at bounding box center [555, 39] width 5 height 5
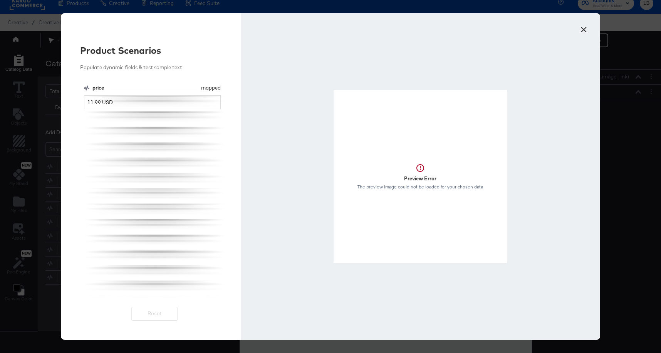
click at [586, 30] on button "×" at bounding box center [583, 28] width 14 height 14
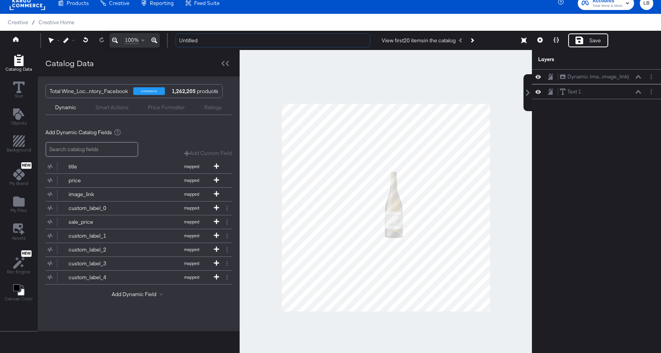
drag, startPoint x: 268, startPoint y: 40, endPoint x: 134, endPoint y: 40, distance: 133.2
click at [134, 40] on div "100% Untitled View first 20 items in the catalog Save Product Scenarios" at bounding box center [330, 40] width 661 height 19
type input "test"
click at [594, 43] on div "Save" at bounding box center [595, 40] width 12 height 7
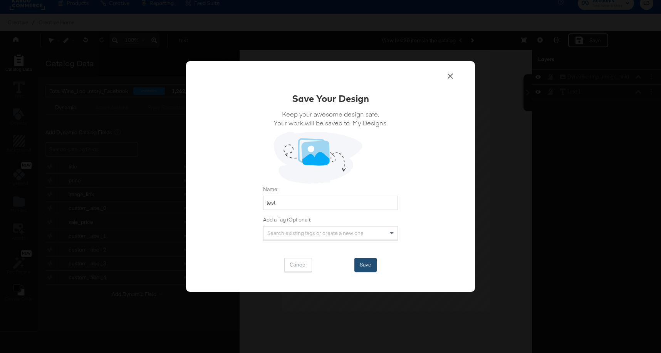
click at [359, 265] on button "Save" at bounding box center [365, 265] width 22 height 14
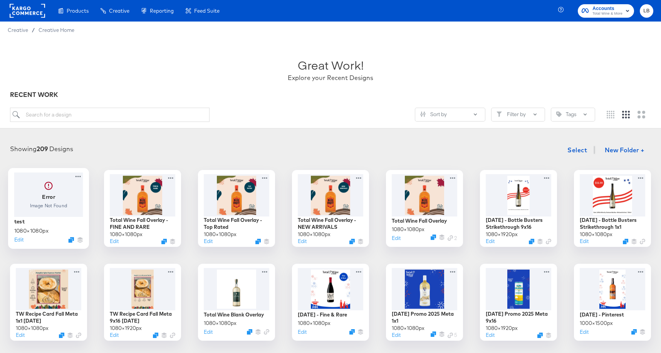
click at [73, 198] on div at bounding box center [48, 194] width 69 height 44
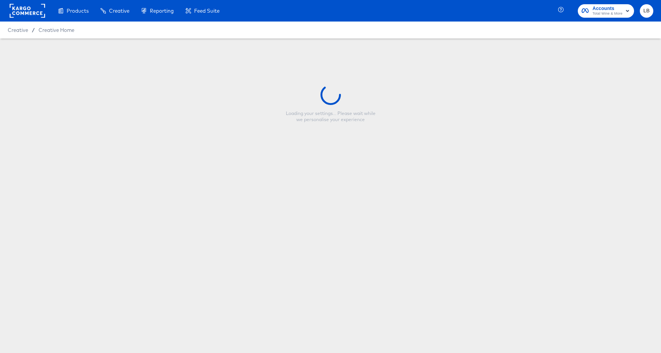
type input "test"
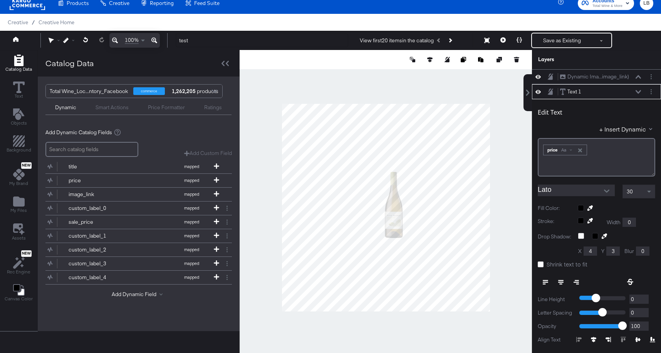
scroll to position [15, 0]
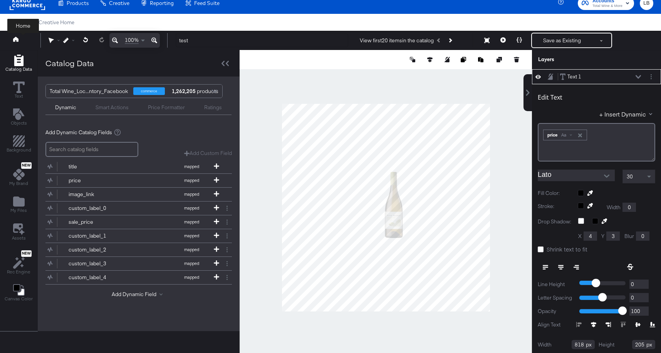
click at [18, 38] on icon at bounding box center [15, 39] width 5 height 5
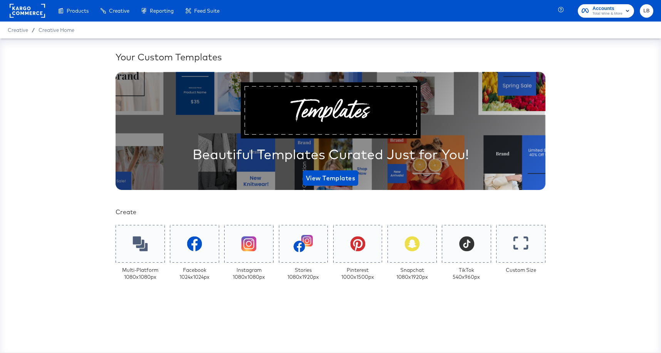
scroll to position [32, 0]
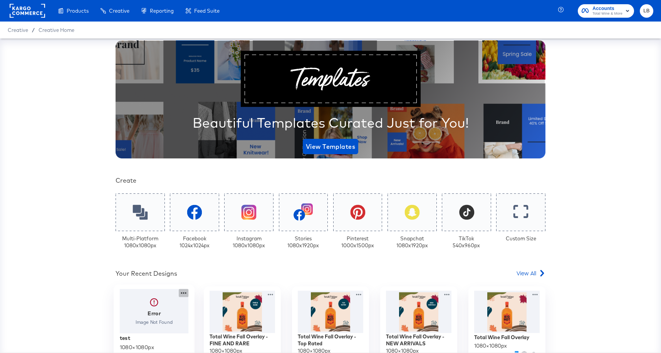
click at [184, 291] on icon at bounding box center [184, 293] width 10 height 8
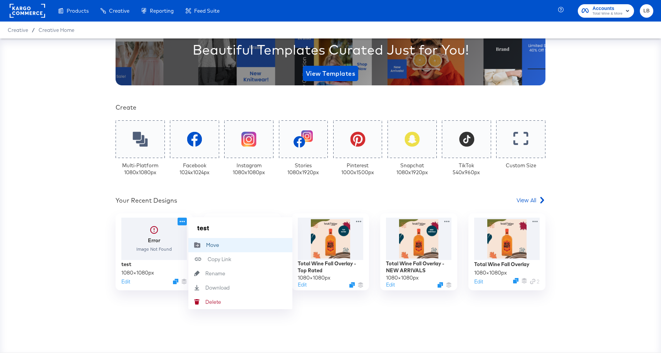
scroll to position [112, 0]
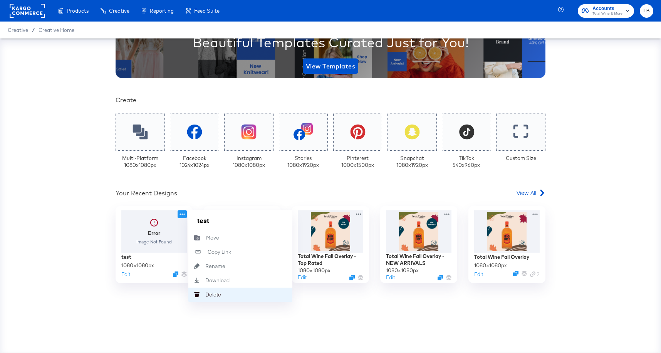
click at [205, 295] on div "[PERSON_NAME]" at bounding box center [205, 295] width 0 height 0
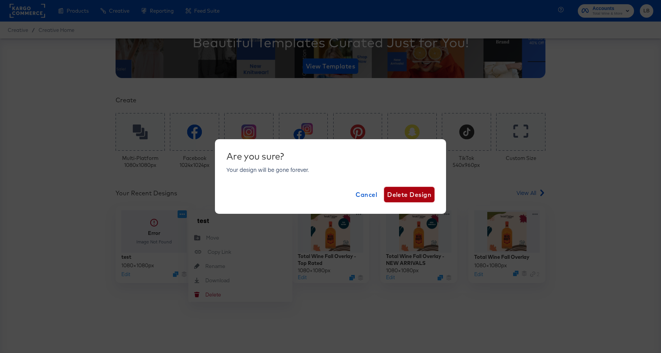
click at [402, 188] on button "Delete Design" at bounding box center [409, 194] width 50 height 15
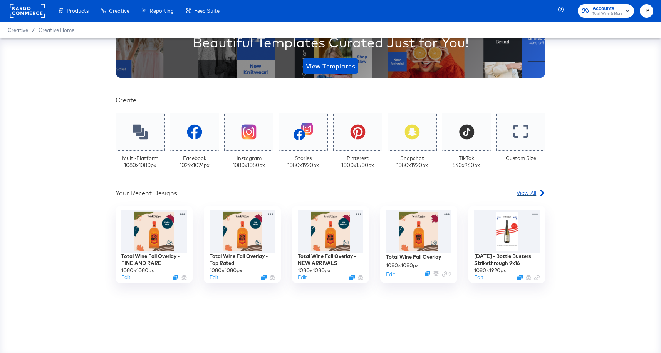
click at [523, 195] on span "View All" at bounding box center [526, 193] width 20 height 8
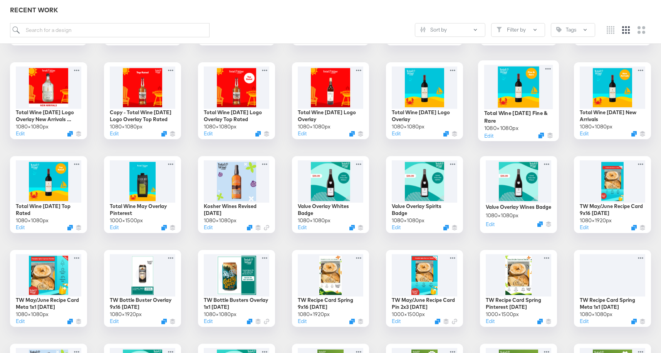
scroll to position [492, 0]
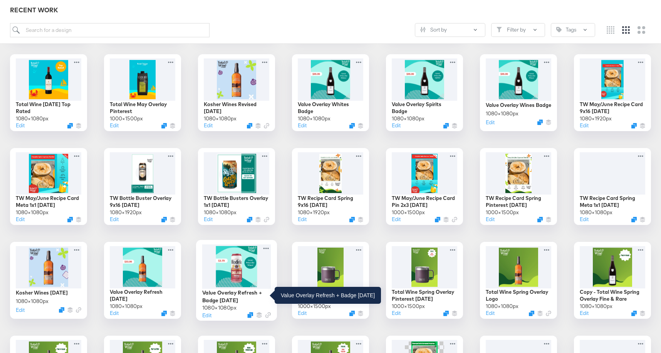
click at [256, 296] on div "Value Overlay Refresh + Badge [DATE]" at bounding box center [236, 296] width 69 height 15
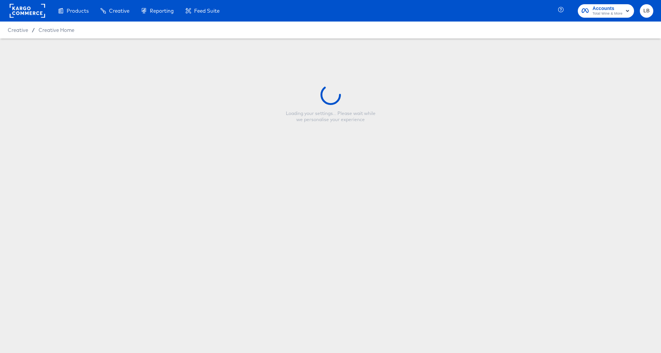
type input "Value Overlay Refresh + Badge [DATE]"
